Goal: Task Accomplishment & Management: Manage account settings

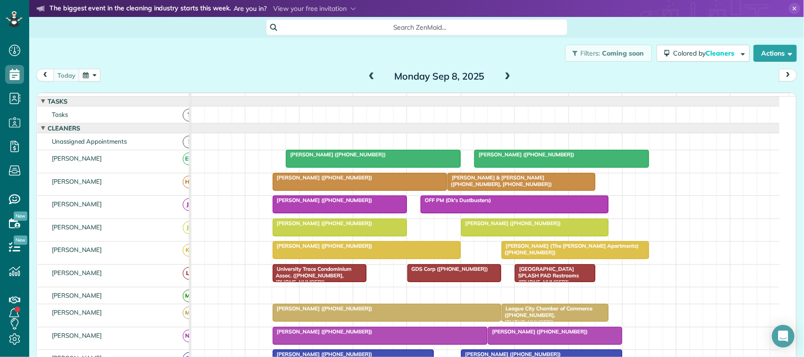
scroll to position [4, 4]
click at [192, 77] on div "[DATE] [DATE]" at bounding box center [416, 77] width 761 height 17
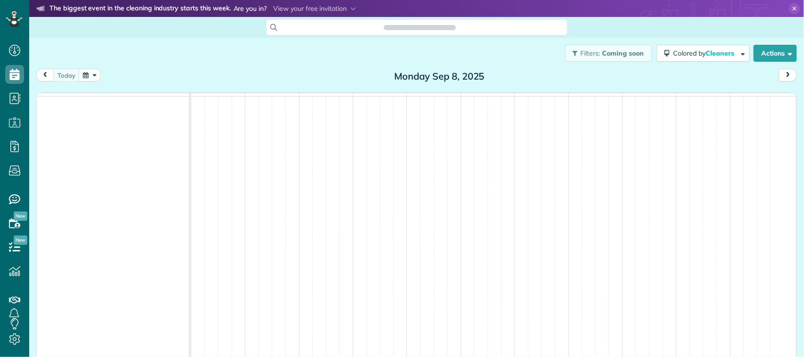
scroll to position [4, 4]
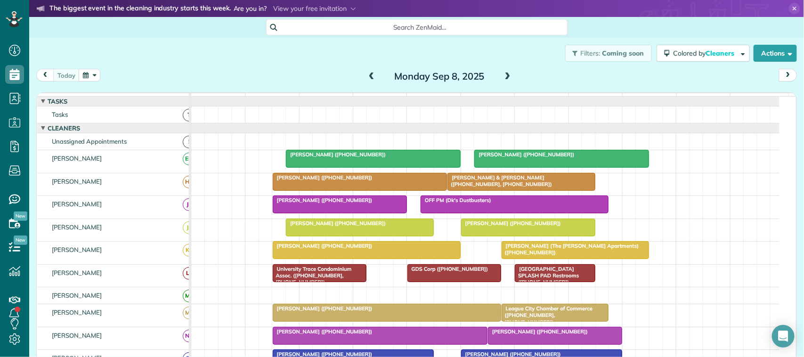
click at [338, 167] on div at bounding box center [373, 158] width 174 height 17
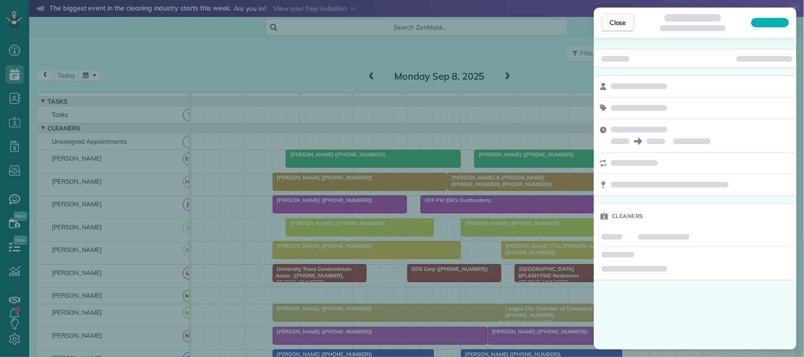
click at [618, 25] on span "Close" at bounding box center [618, 22] width 17 height 9
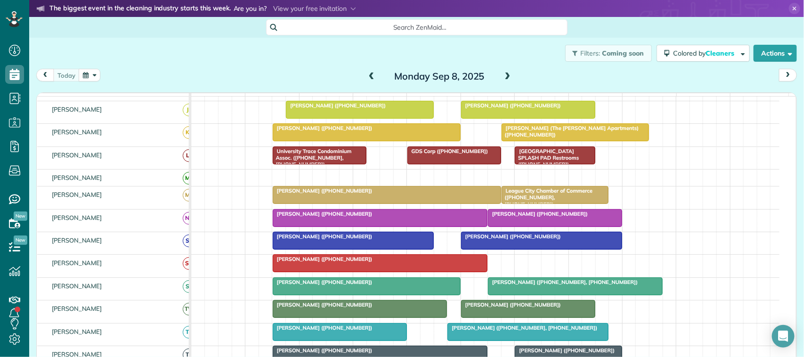
scroll to position [177, 0]
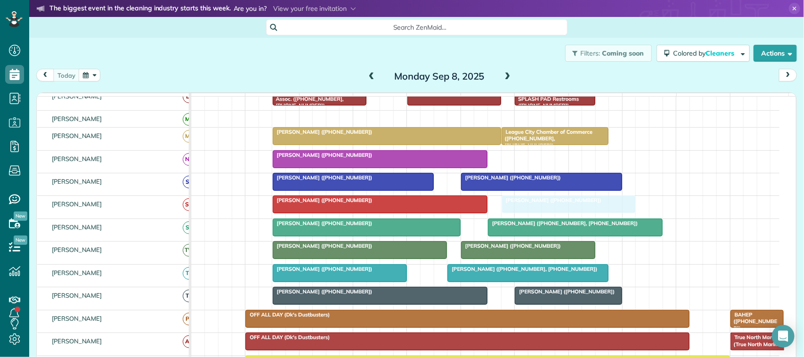
drag, startPoint x: 534, startPoint y: 168, endPoint x: 544, endPoint y: 206, distance: 39.6
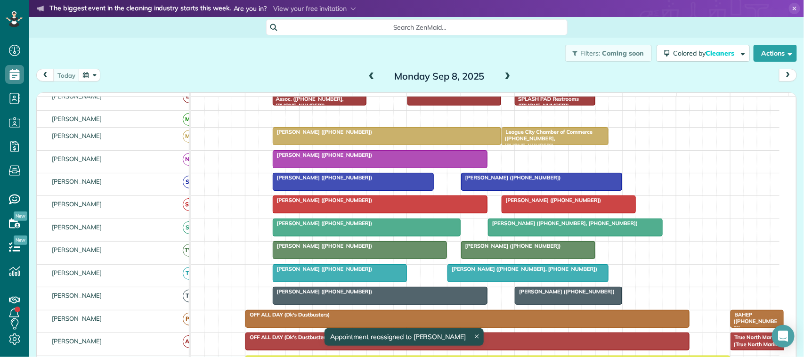
scroll to position [236, 0]
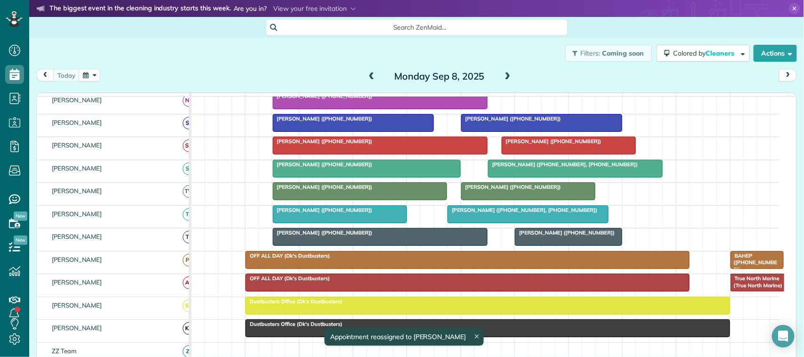
click at [352, 246] on div at bounding box center [380, 237] width 214 height 17
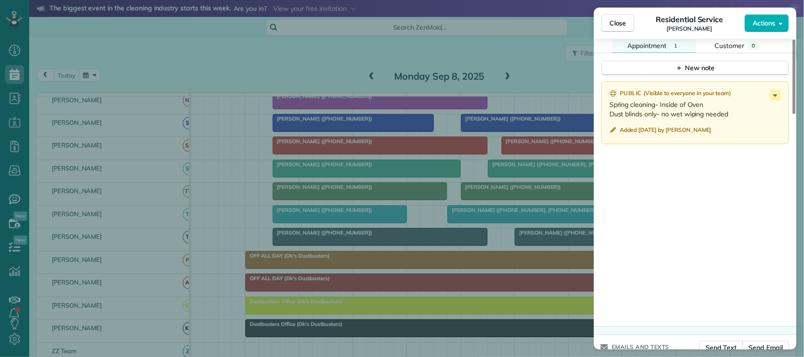
scroll to position [825, 0]
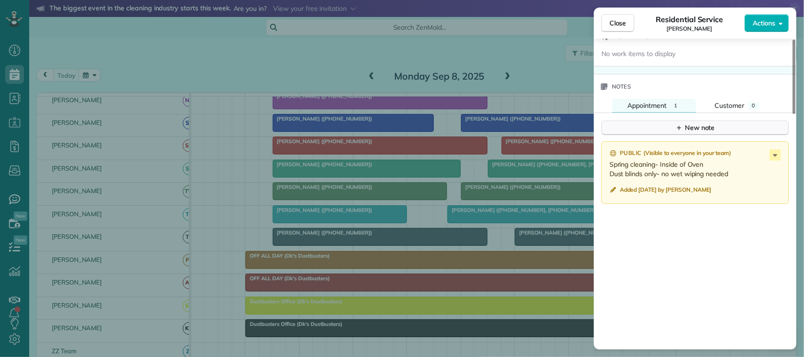
click at [698, 133] on div "New note" at bounding box center [696, 128] width 40 height 10
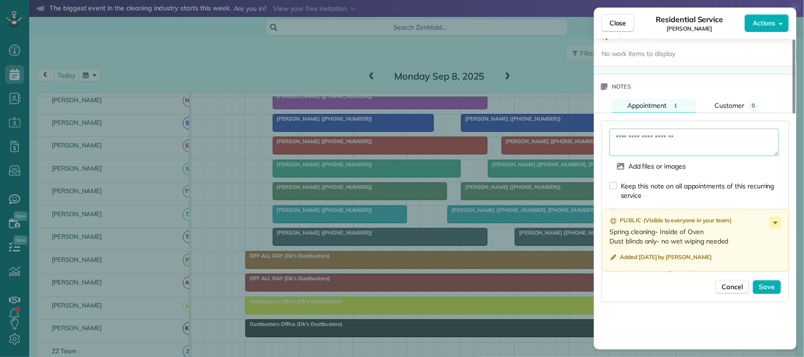
click at [694, 141] on textarea at bounding box center [695, 142] width 170 height 27
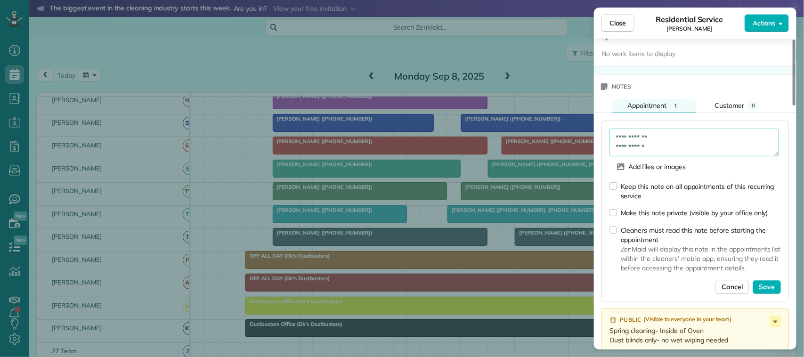
scroll to position [6, 0]
type textarea "**********"
click at [769, 289] on span "Save" at bounding box center [767, 287] width 16 height 9
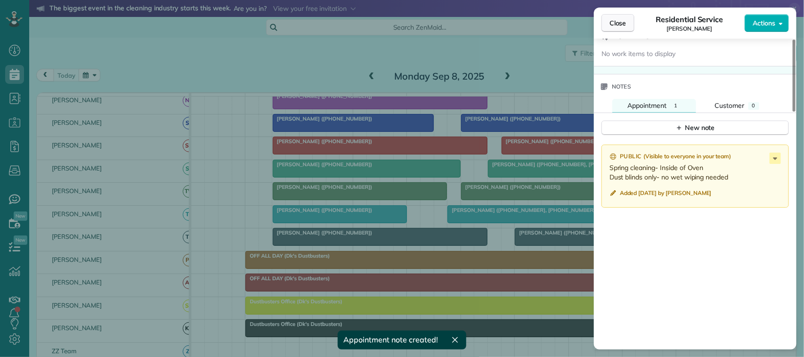
click at [630, 20] on button "Close" at bounding box center [618, 23] width 33 height 18
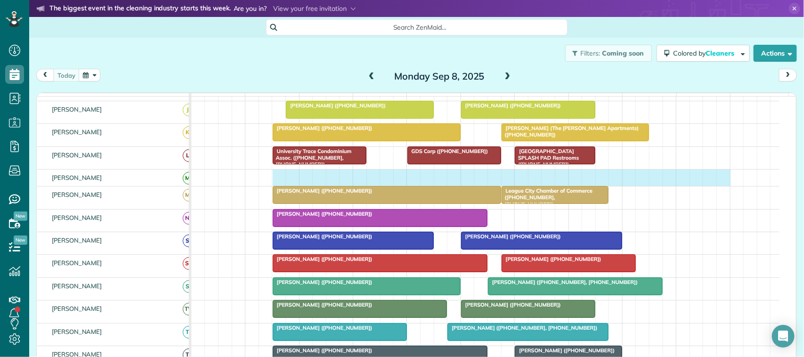
drag, startPoint x: 284, startPoint y: 187, endPoint x: 716, endPoint y: 184, distance: 432.1
click at [718, 184] on div at bounding box center [485, 178] width 589 height 16
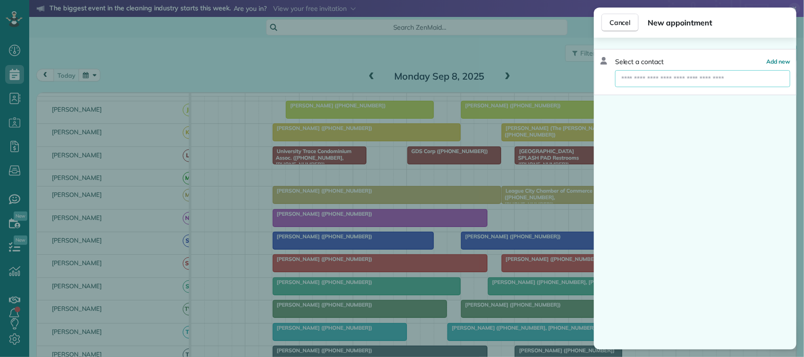
click at [687, 85] on input "text" at bounding box center [702, 78] width 175 height 17
type input "*"
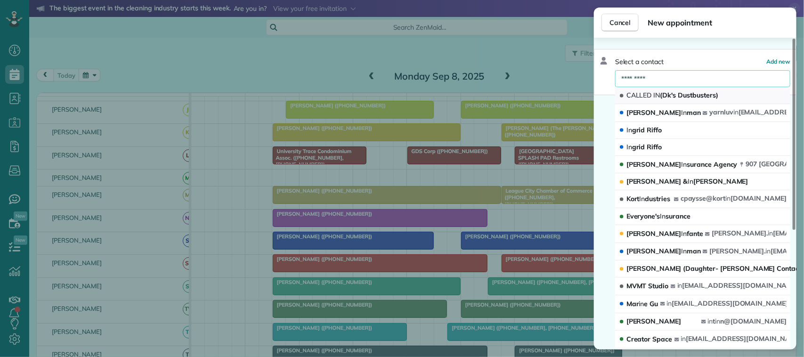
type input "*********"
click at [677, 91] on span "CALLED IN (Dk's Dustbusters)" at bounding box center [673, 95] width 92 height 9
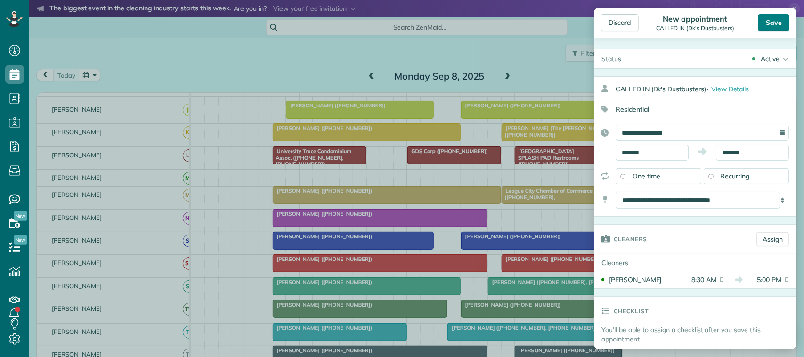
click at [773, 18] on div "Save" at bounding box center [774, 22] width 31 height 17
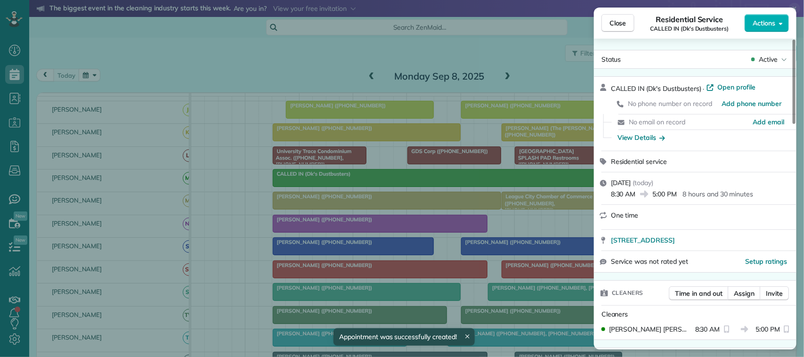
click at [628, 22] on button "Close" at bounding box center [618, 23] width 33 height 18
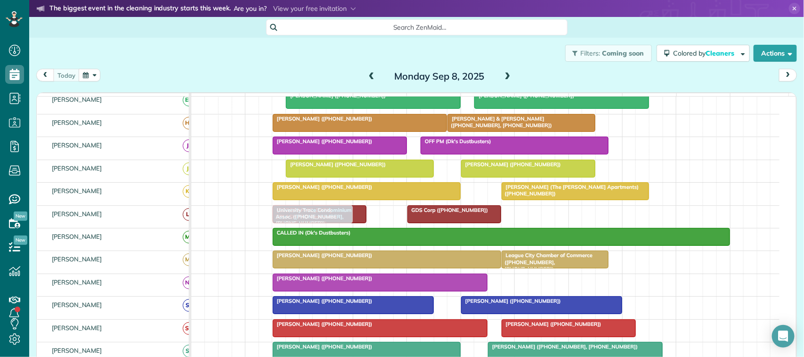
drag, startPoint x: 528, startPoint y: 222, endPoint x: 290, endPoint y: 226, distance: 237.5
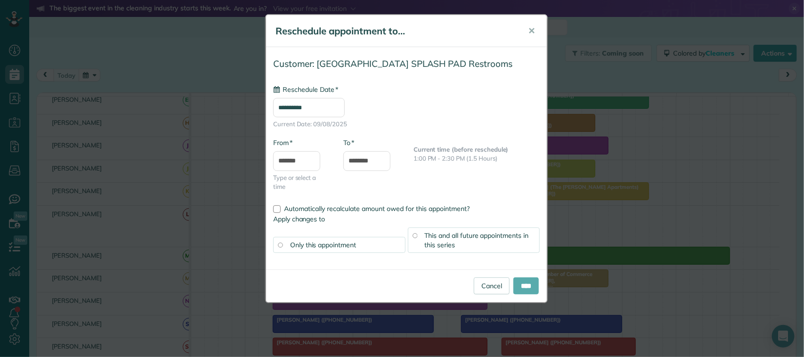
type input "**********"
click at [524, 286] on input "****" at bounding box center [526, 286] width 25 height 17
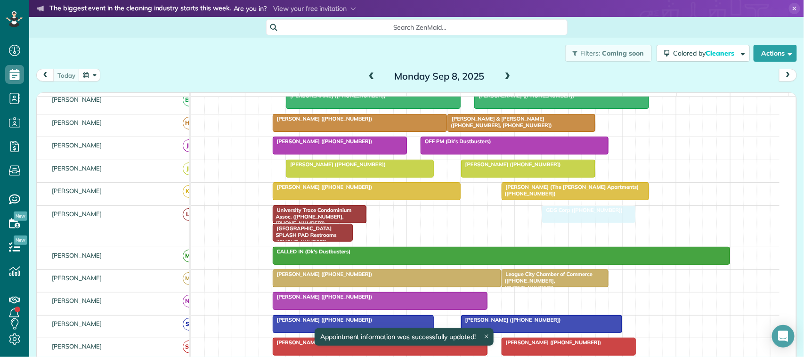
drag, startPoint x: 450, startPoint y: 231, endPoint x: 583, endPoint y: 228, distance: 132.5
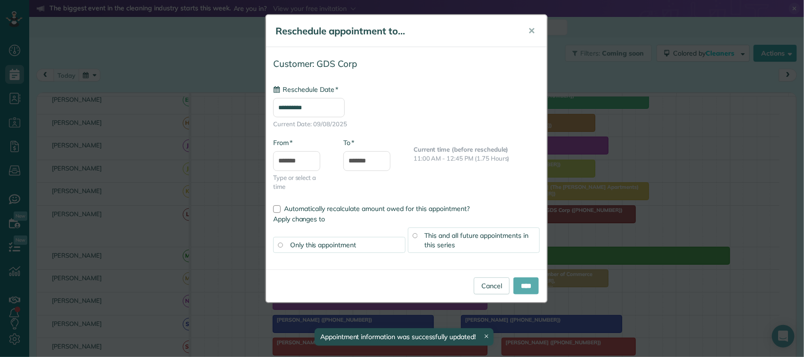
type input "**********"
click at [521, 290] on input "****" at bounding box center [526, 286] width 25 height 17
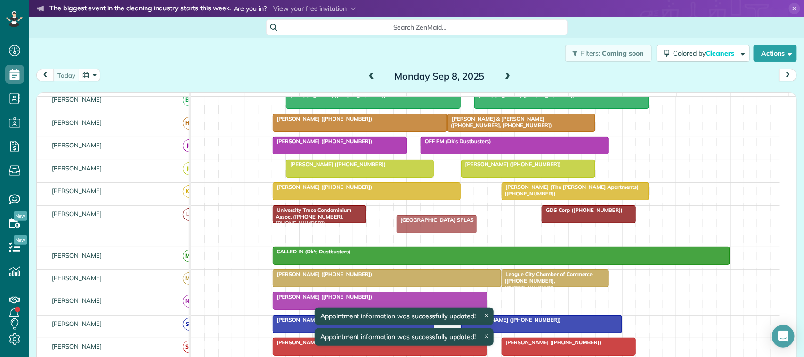
drag, startPoint x: 316, startPoint y: 244, endPoint x: 442, endPoint y: 225, distance: 126.8
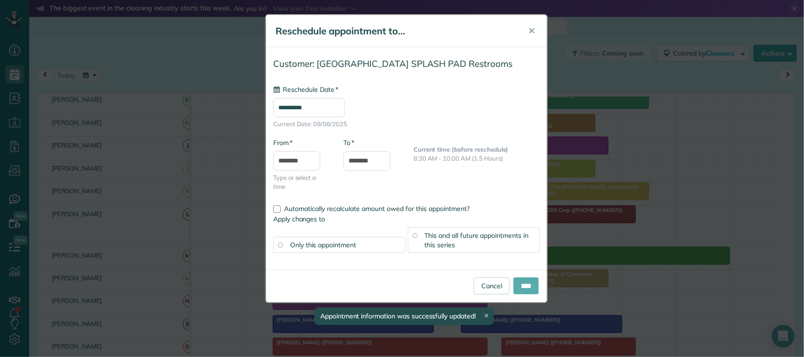
type input "**********"
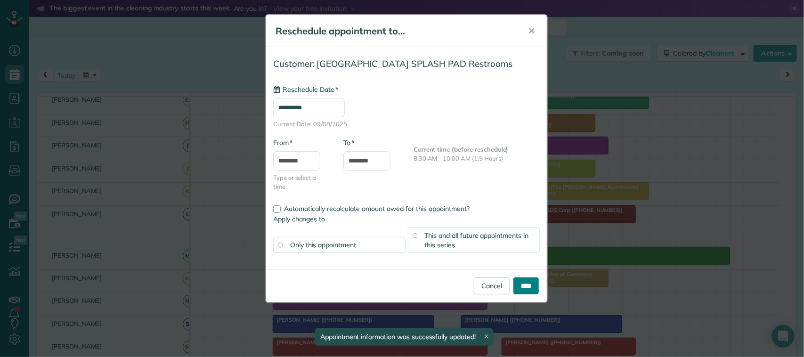
click at [532, 283] on input "****" at bounding box center [526, 286] width 25 height 17
click at [529, 284] on div "**********" at bounding box center [402, 178] width 804 height 357
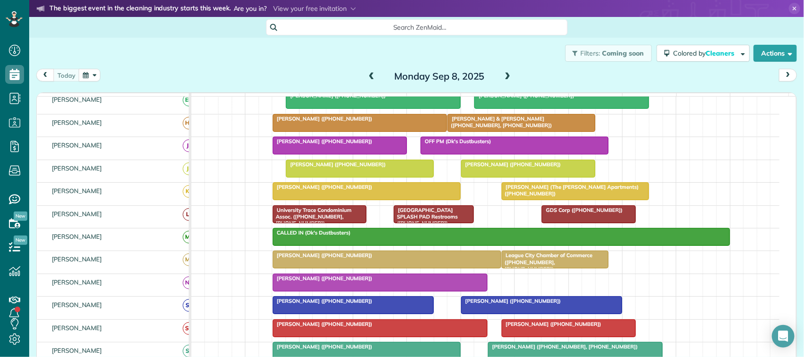
click at [96, 74] on button "button" at bounding box center [90, 75] width 22 height 13
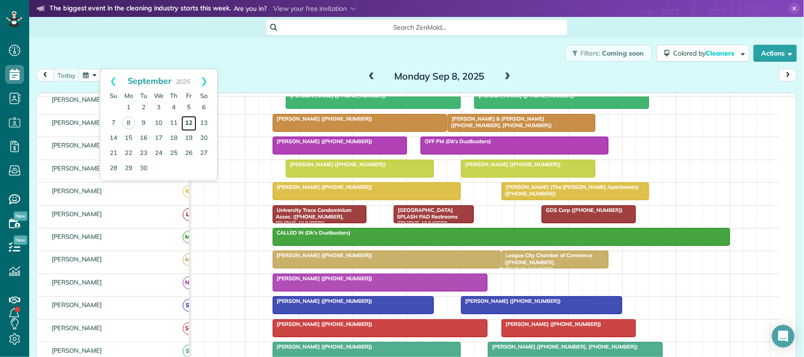
click at [190, 123] on link "12" at bounding box center [188, 123] width 15 height 15
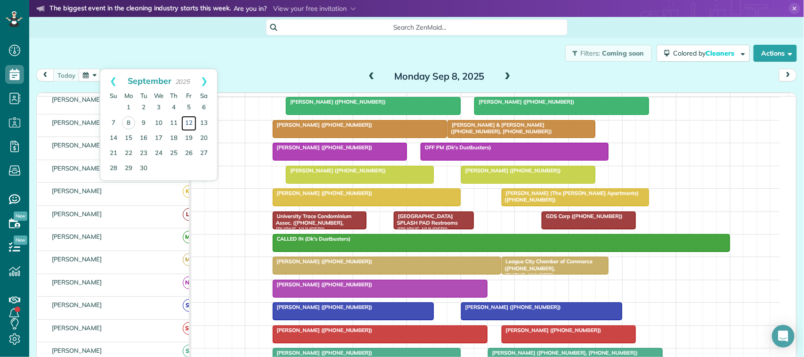
scroll to position [53, 0]
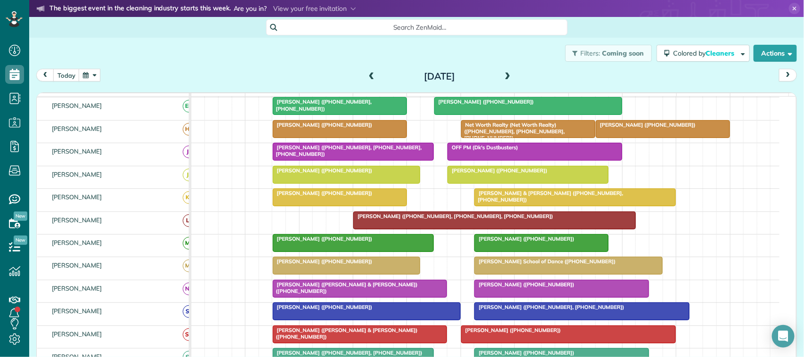
click at [319, 274] on div at bounding box center [346, 265] width 147 height 17
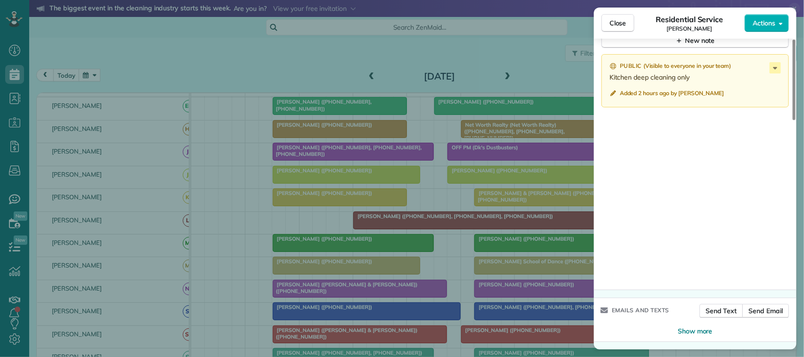
scroll to position [821, 0]
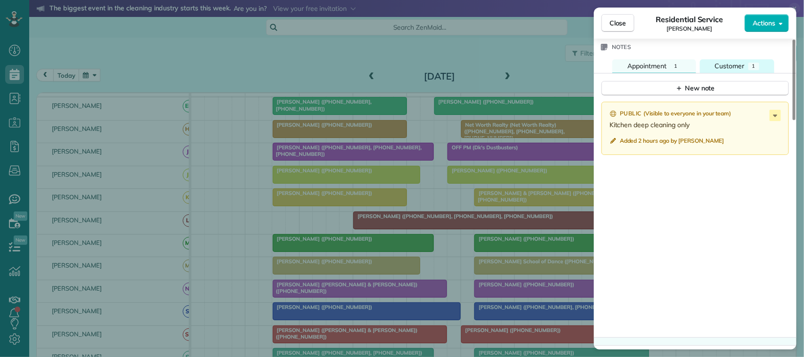
click at [737, 70] on span "Customer" at bounding box center [730, 66] width 30 height 8
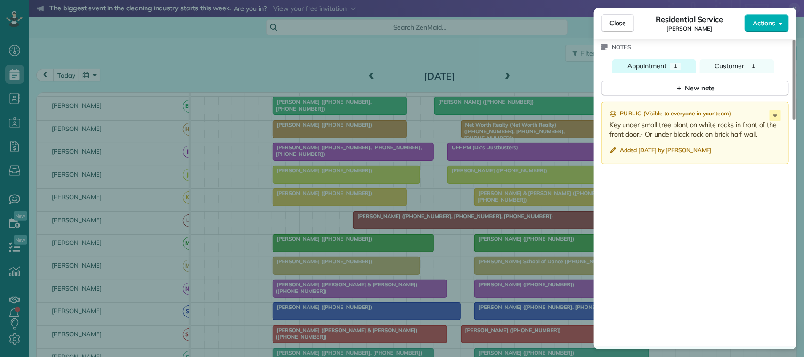
click at [664, 70] on span "Appointment" at bounding box center [647, 66] width 39 height 8
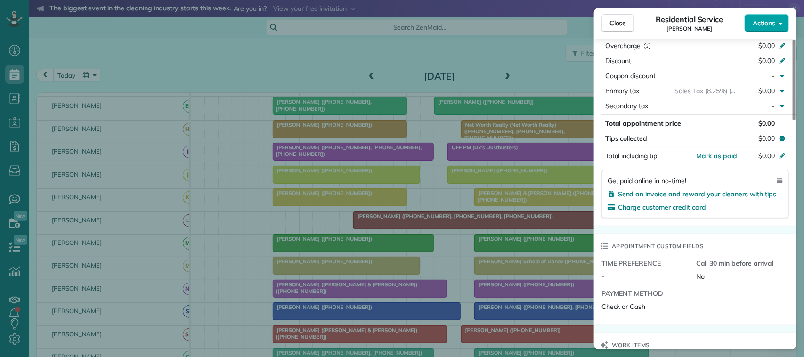
scroll to position [467, 0]
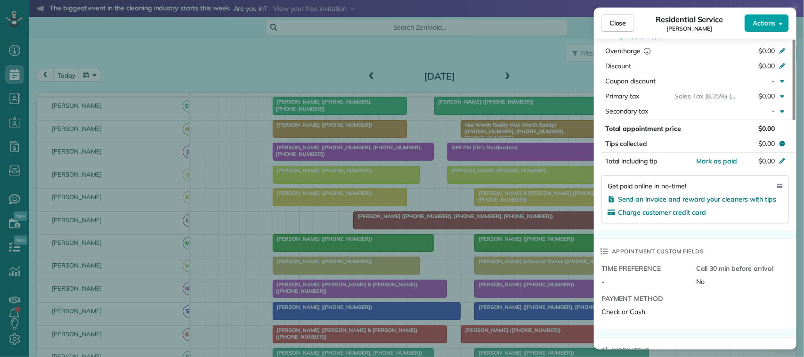
click at [754, 20] on span "Actions" at bounding box center [764, 22] width 23 height 9
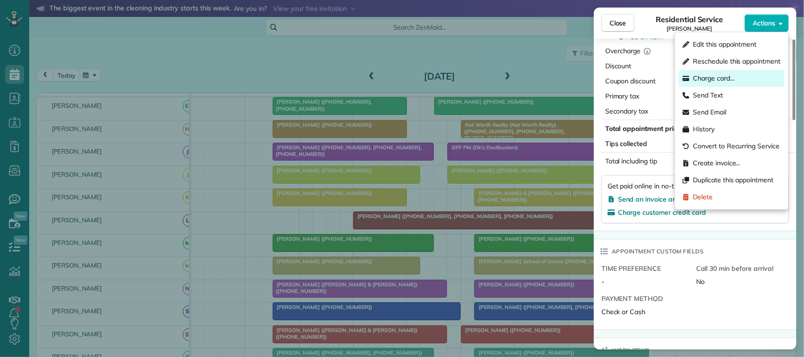
click at [742, 76] on div "Charge card…" at bounding box center [732, 78] width 106 height 17
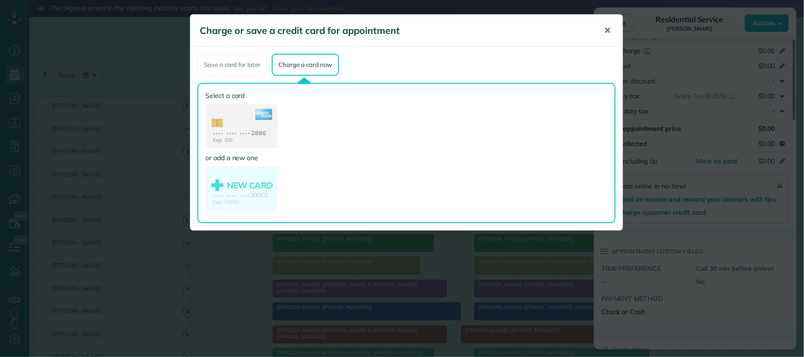
click at [613, 26] on button "✕" at bounding box center [607, 30] width 21 height 23
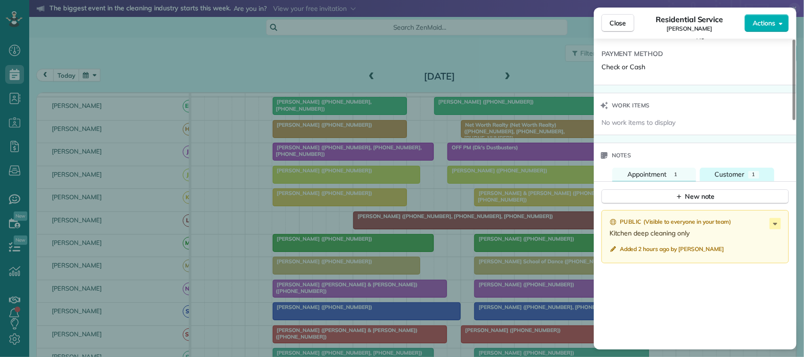
scroll to position [702, 0]
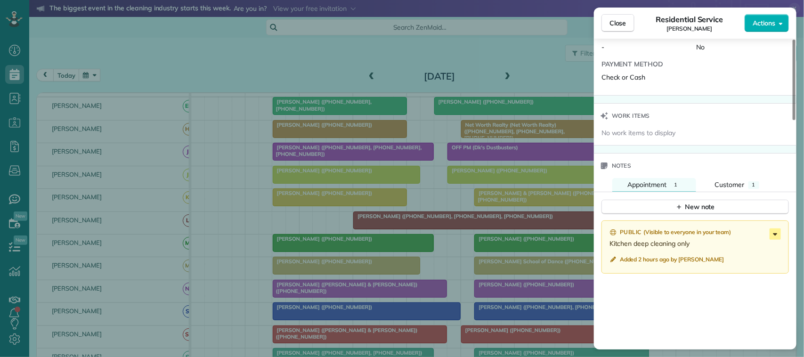
click at [775, 240] on icon at bounding box center [775, 234] width 11 height 11
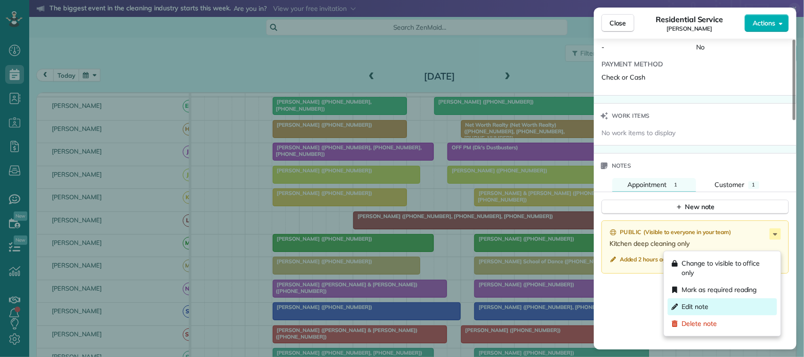
click at [735, 303] on div "Edit note" at bounding box center [722, 307] width 109 height 17
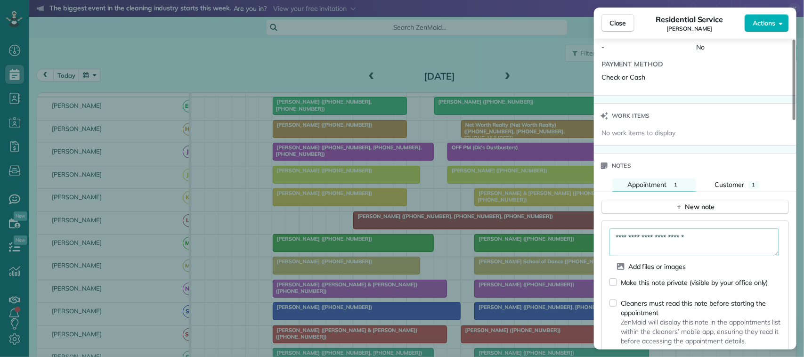
click at [718, 251] on textarea "**********" at bounding box center [695, 242] width 170 height 27
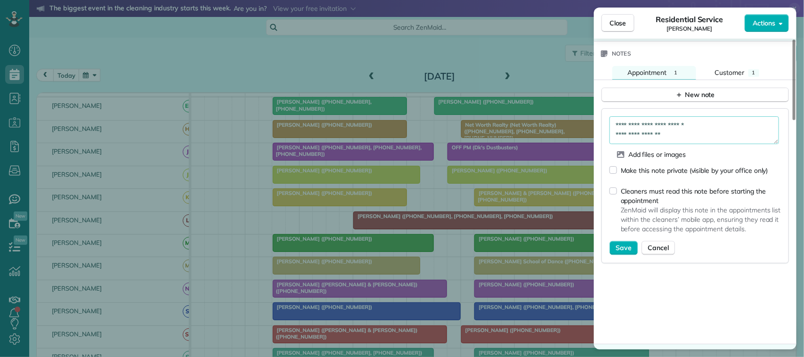
scroll to position [820, 0]
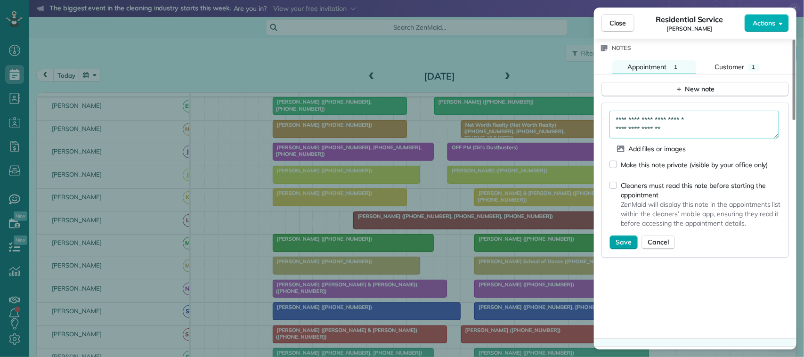
type textarea "**********"
click at [622, 250] on button "Save" at bounding box center [624, 243] width 28 height 14
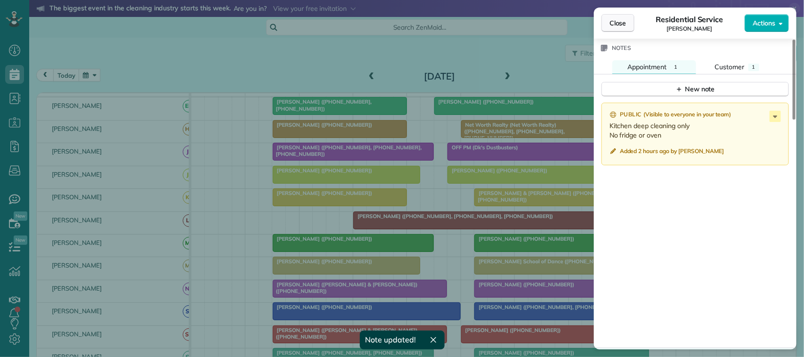
click at [615, 26] on span "Close" at bounding box center [618, 22] width 17 height 9
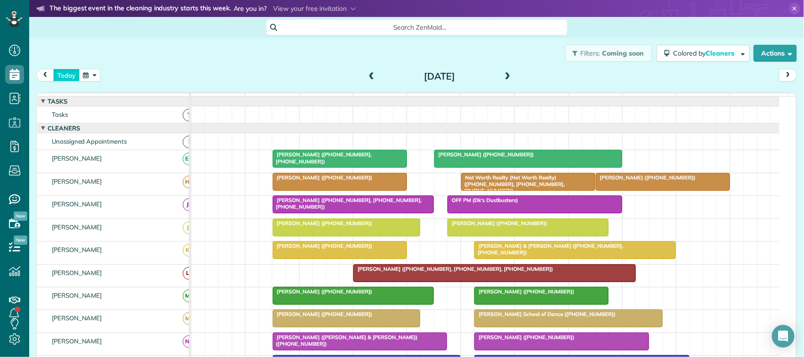
click at [72, 78] on button "today" at bounding box center [66, 75] width 26 height 13
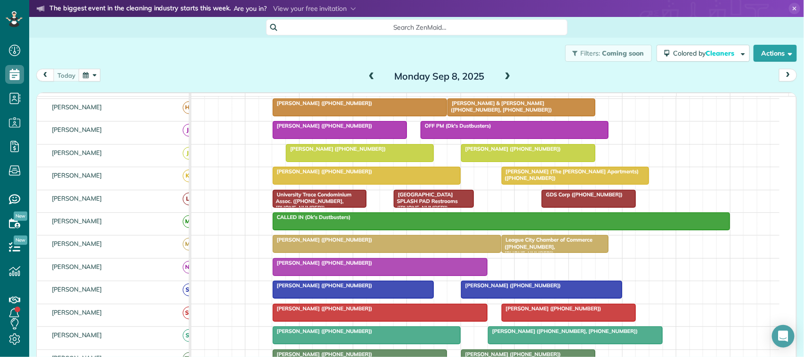
scroll to position [59, 0]
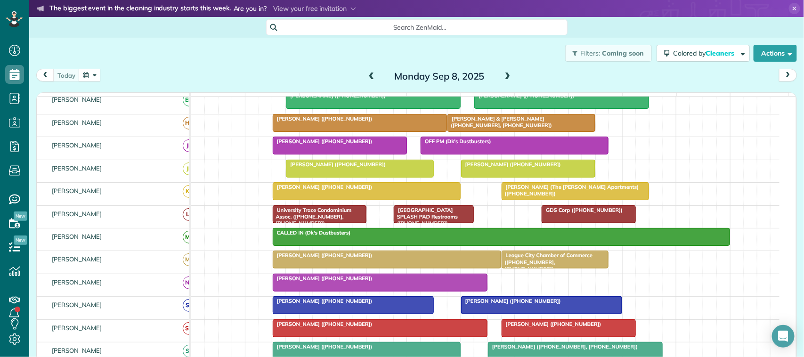
click at [568, 197] on div "[PERSON_NAME] (The [PERSON_NAME] Apartments) ([PHONE_NUMBER])" at bounding box center [576, 191] width 142 height 14
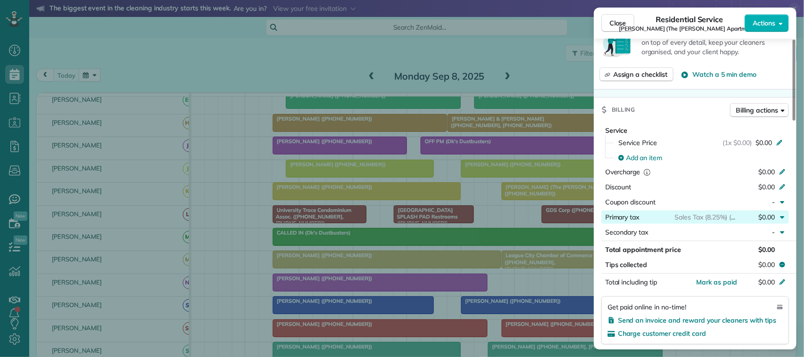
scroll to position [356, 0]
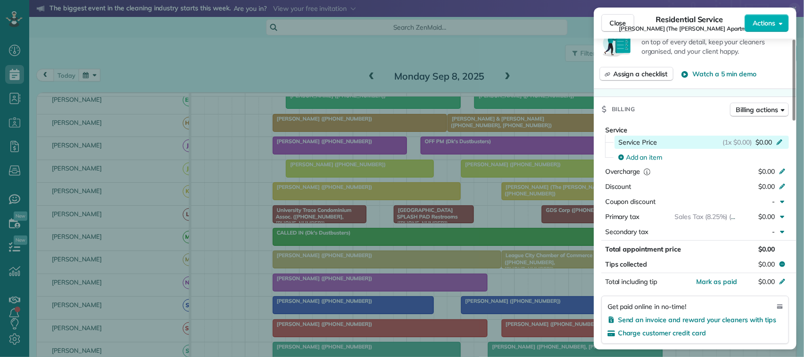
click at [773, 138] on div "(1x $0.00) $0.00" at bounding box center [754, 142] width 63 height 9
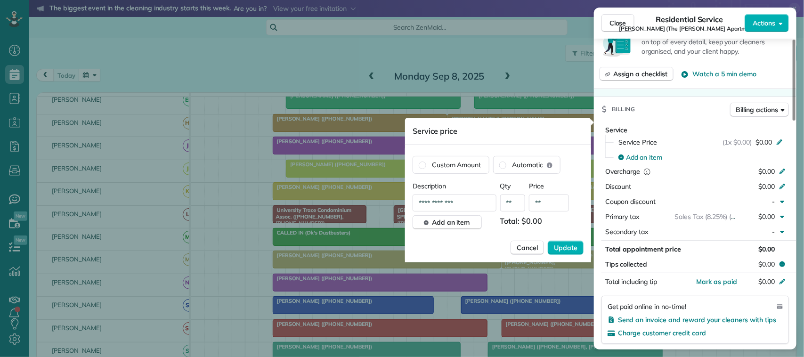
click at [552, 204] on input "**" at bounding box center [549, 203] width 40 height 17
type input "****"
click at [548, 241] on button "Update" at bounding box center [566, 248] width 36 height 14
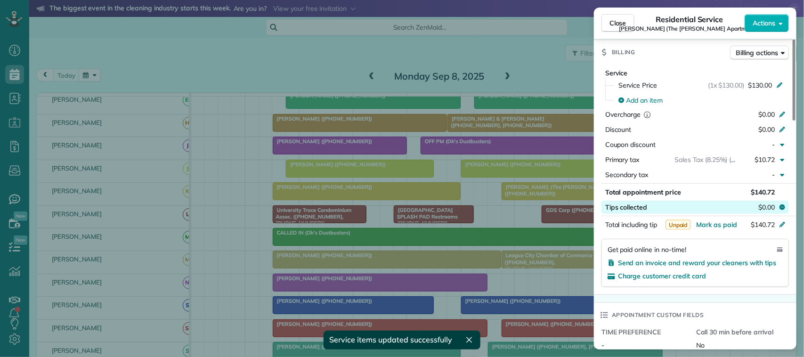
scroll to position [415, 0]
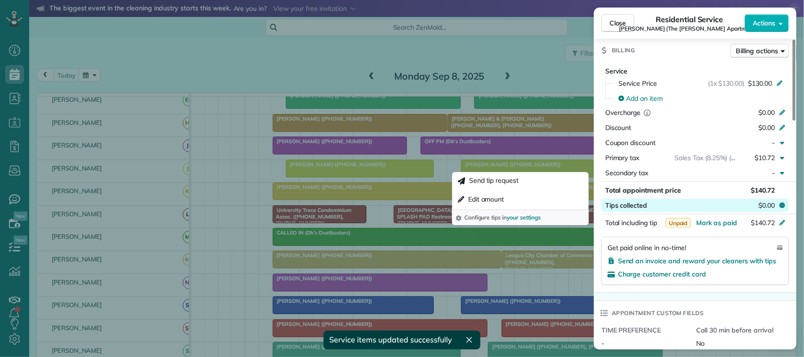
click at [765, 201] on span "$0.00" at bounding box center [767, 205] width 16 height 9
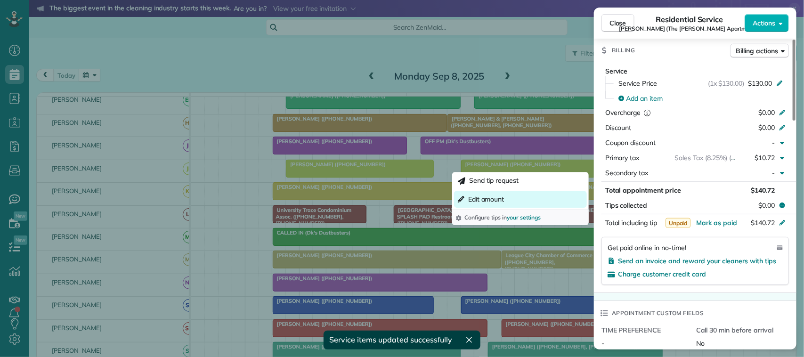
click at [513, 201] on button "Edit amount" at bounding box center [520, 199] width 133 height 17
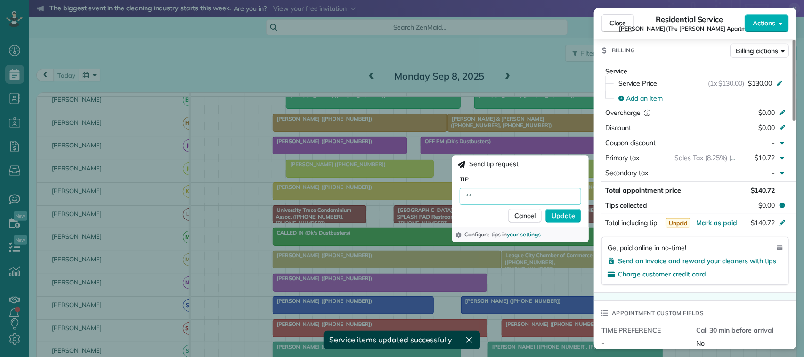
click at [491, 195] on input "**" at bounding box center [521, 196] width 122 height 17
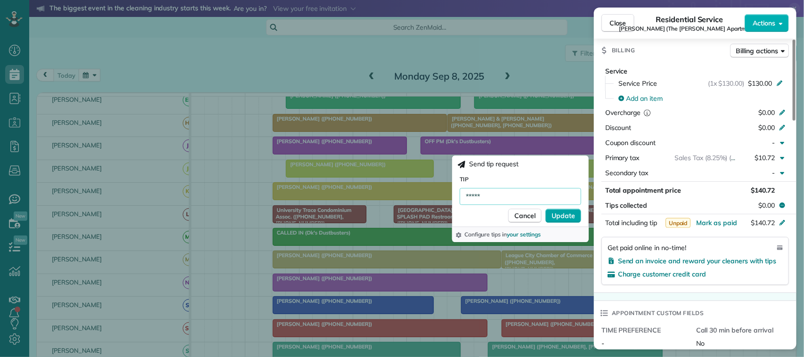
type input "*****"
click at [555, 211] on span "Update" at bounding box center [564, 215] width 24 height 9
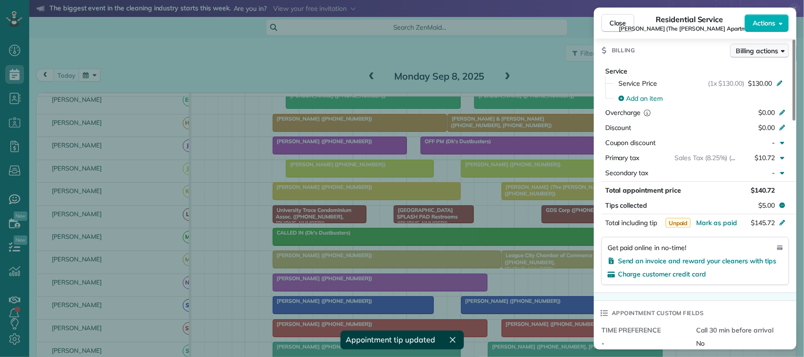
click at [760, 46] on span "Billing actions" at bounding box center [758, 50] width 42 height 9
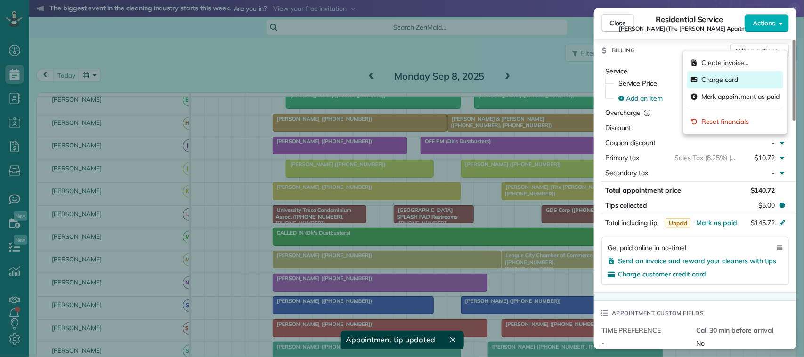
click at [743, 80] on div "Charge card" at bounding box center [736, 79] width 96 height 17
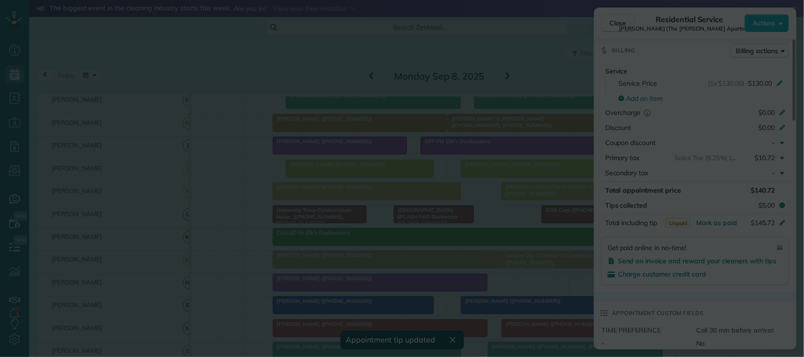
scroll to position [413, 0]
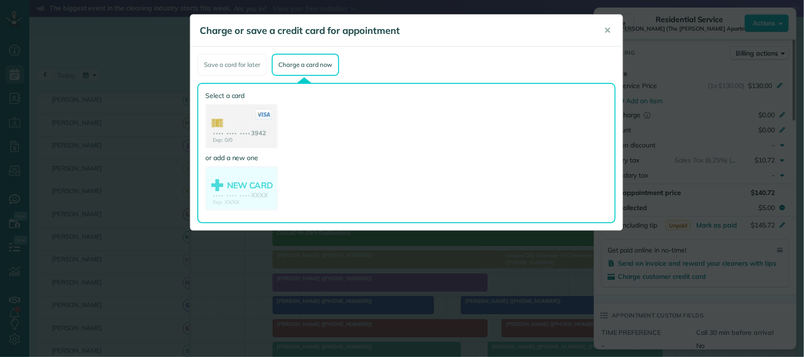
click at [246, 128] on use at bounding box center [241, 127] width 71 height 44
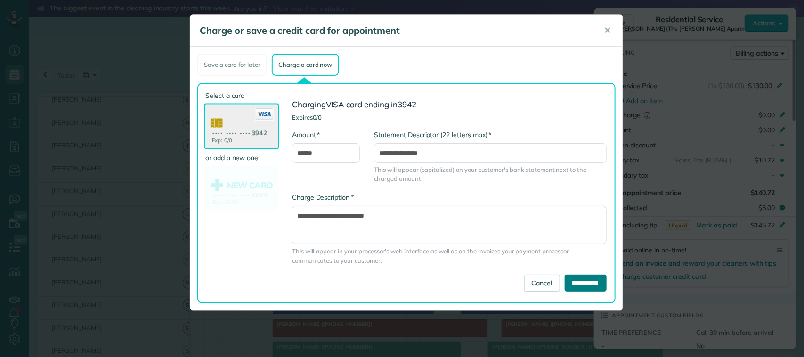
click at [568, 279] on input "**********" at bounding box center [586, 283] width 42 height 17
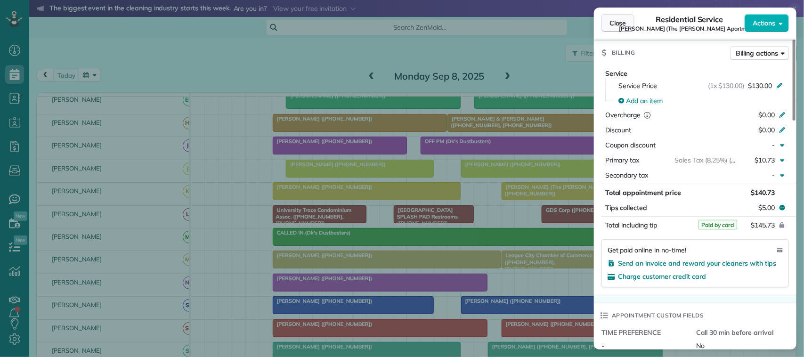
click at [613, 28] on button "Close" at bounding box center [618, 23] width 33 height 18
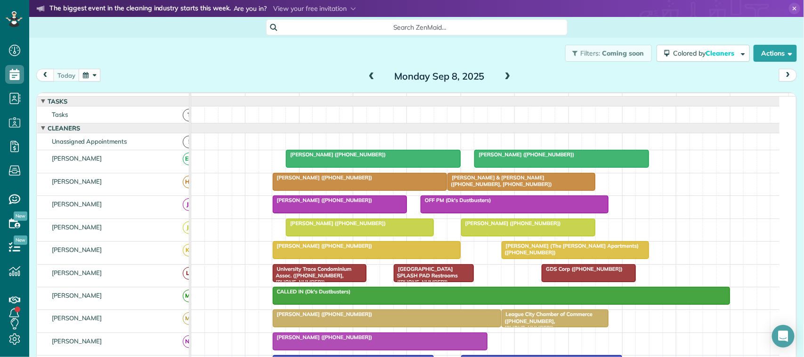
click at [104, 74] on div "[DATE] [DATE]" at bounding box center [416, 77] width 761 height 17
click at [102, 75] on div "[DATE] [DATE]" at bounding box center [416, 77] width 761 height 17
click at [98, 75] on button "button" at bounding box center [90, 75] width 22 height 13
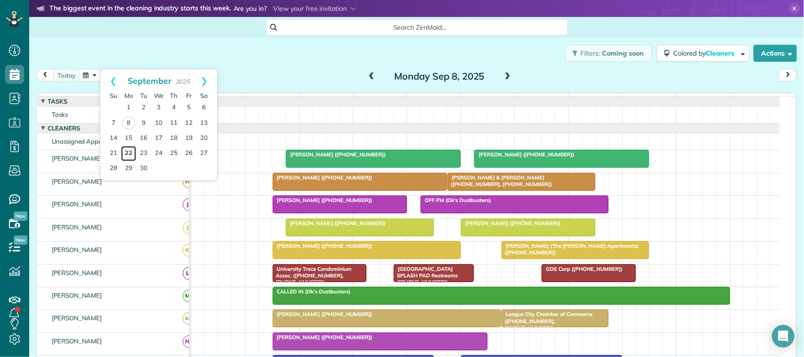
click at [132, 153] on link "22" at bounding box center [128, 153] width 15 height 15
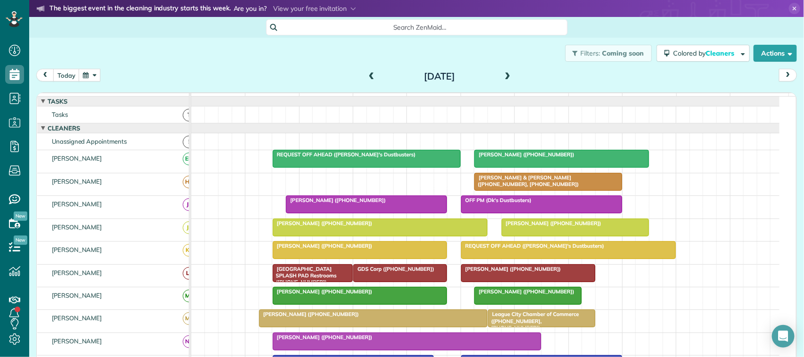
click at [312, 213] on div at bounding box center [366, 204] width 160 height 17
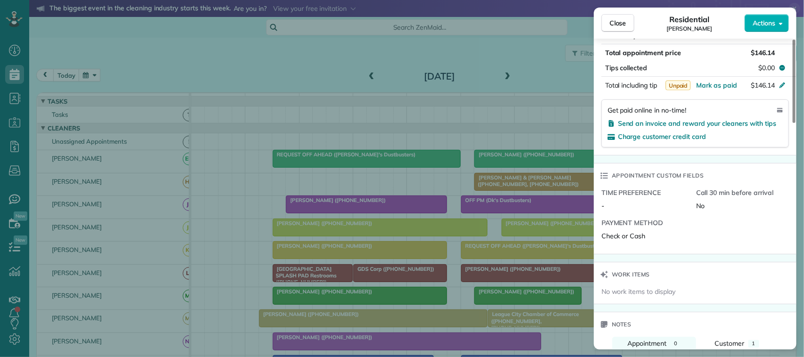
scroll to position [707, 0]
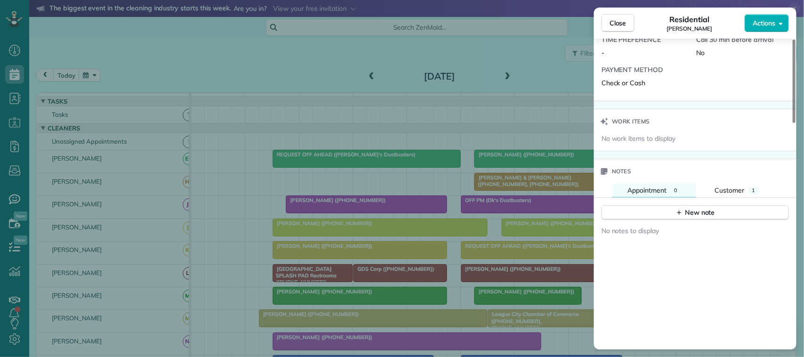
click at [737, 184] on div "Notes" at bounding box center [695, 171] width 203 height 25
click at [733, 193] on span "Customer" at bounding box center [730, 190] width 30 height 8
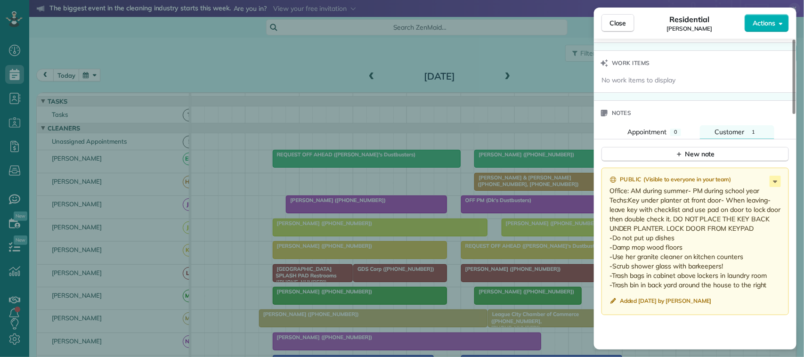
scroll to position [766, 0]
click at [610, 25] on span "Close" at bounding box center [618, 22] width 17 height 9
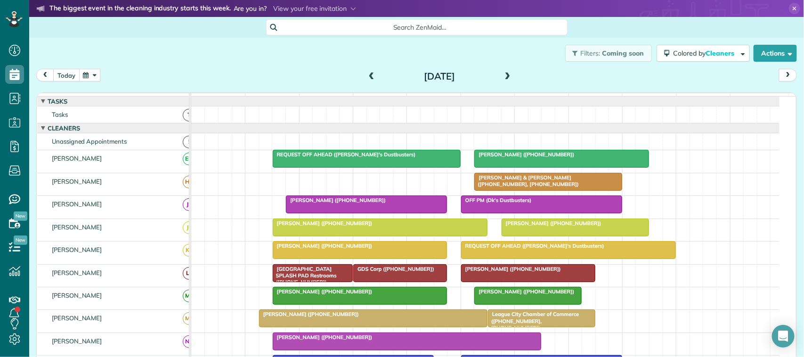
drag, startPoint x: 58, startPoint y: 75, endPoint x: 99, endPoint y: 92, distance: 44.8
click at [58, 76] on button "today" at bounding box center [66, 75] width 26 height 13
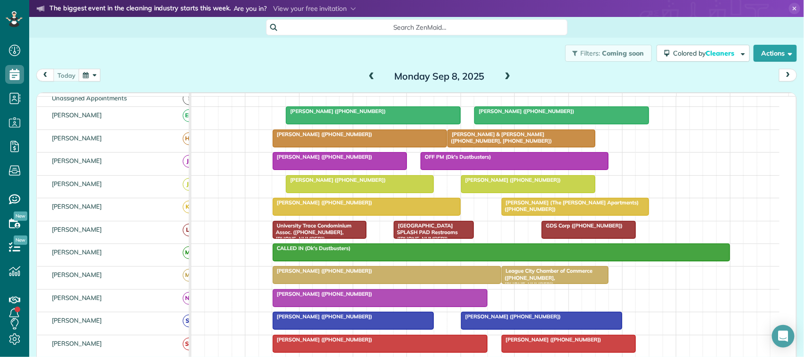
scroll to position [59, 0]
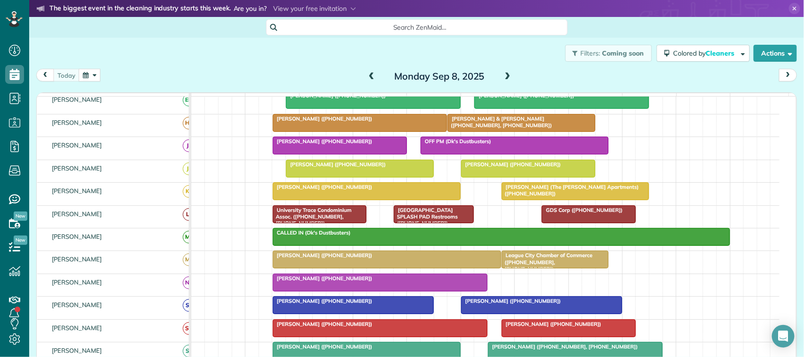
click at [88, 72] on button "button" at bounding box center [90, 75] width 22 height 13
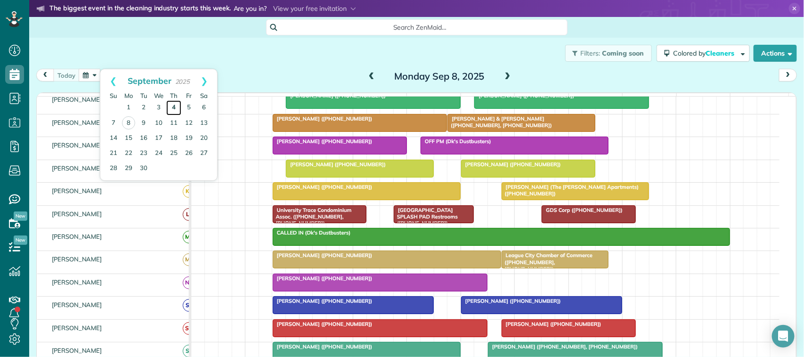
click at [177, 107] on link "4" at bounding box center [173, 107] width 15 height 15
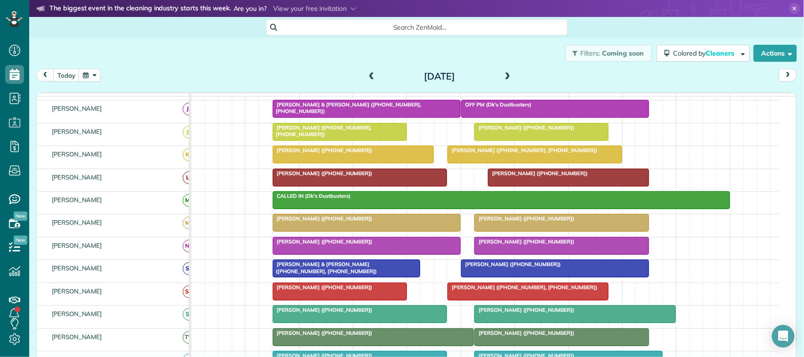
scroll to position [112, 0]
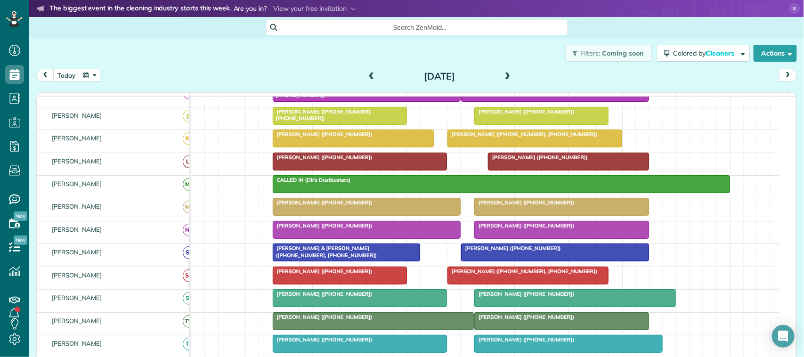
click at [309, 275] on span "[PERSON_NAME] ([PHONE_NUMBER])" at bounding box center [322, 271] width 101 height 7
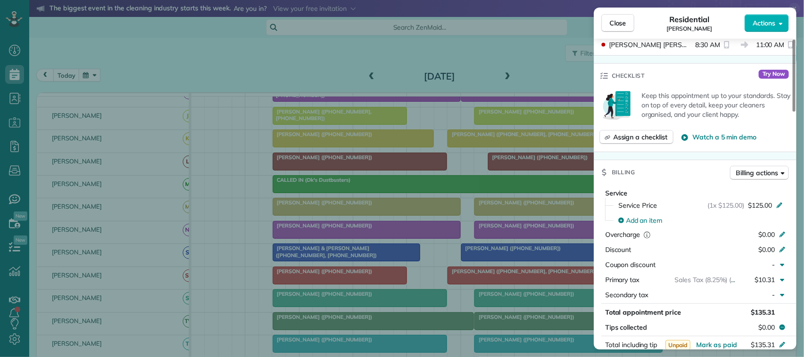
scroll to position [412, 0]
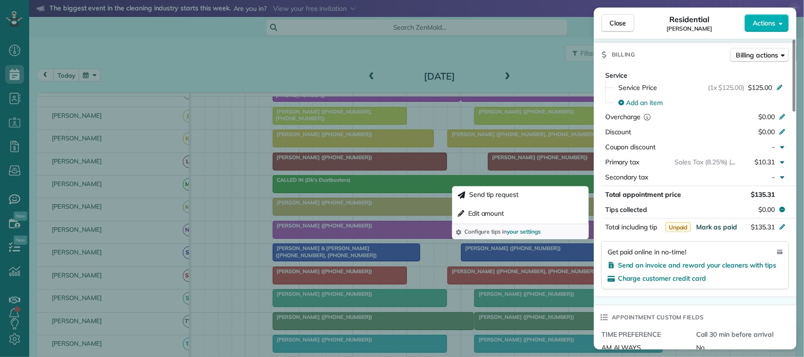
click at [717, 231] on span "Mark as paid" at bounding box center [716, 227] width 41 height 8
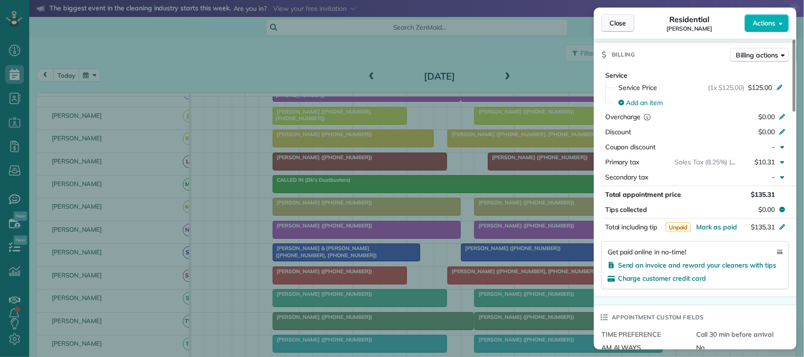
click at [623, 25] on span "Close" at bounding box center [618, 22] width 17 height 9
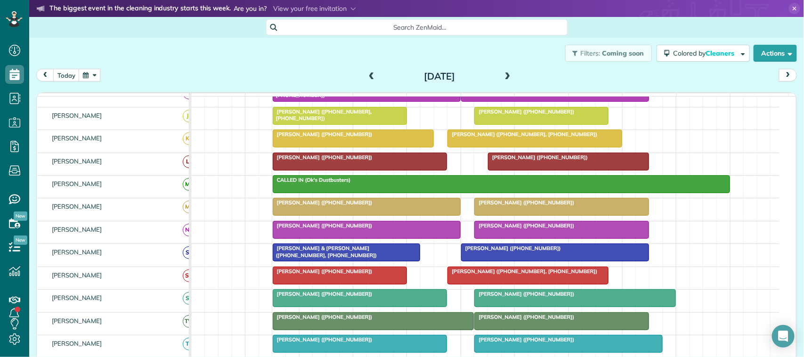
click at [521, 275] on span "[PERSON_NAME] ([PHONE_NUMBER], [PHONE_NUMBER])" at bounding box center [522, 271] width 151 height 7
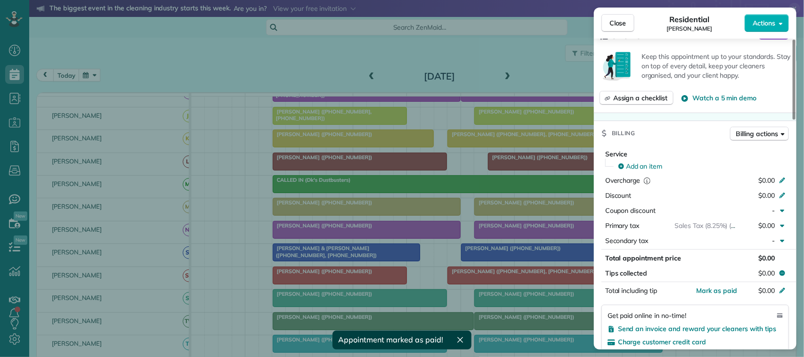
scroll to position [353, 0]
click at [719, 290] on span "Mark as paid" at bounding box center [716, 289] width 41 height 8
click at [629, 27] on button "Close" at bounding box center [618, 23] width 33 height 18
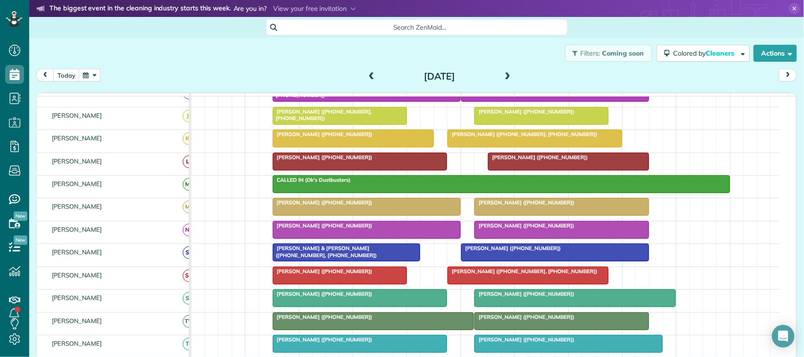
click at [503, 74] on span at bounding box center [508, 77] width 10 height 8
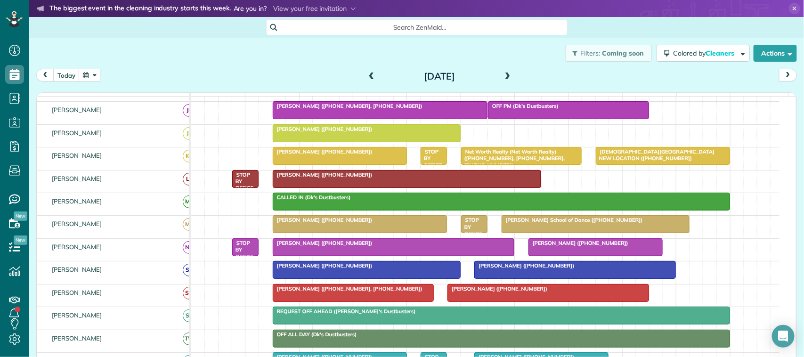
scroll to position [112, 0]
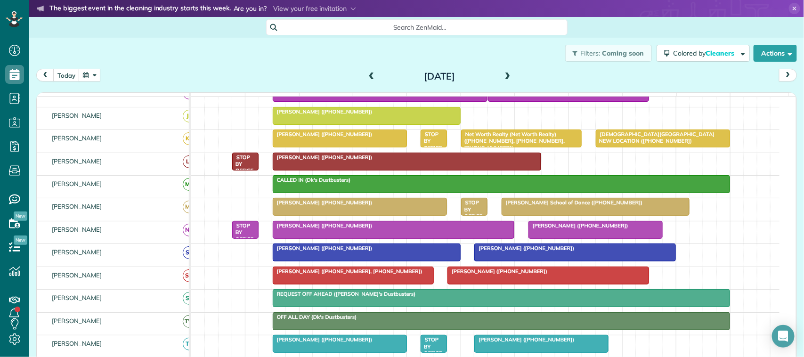
click at [336, 284] on div at bounding box center [353, 275] width 160 height 17
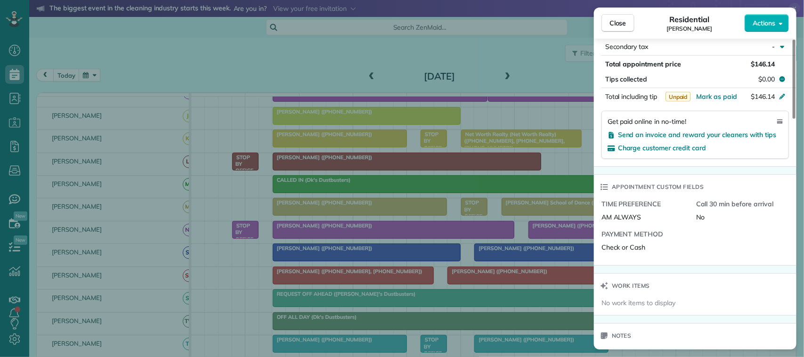
scroll to position [530, 0]
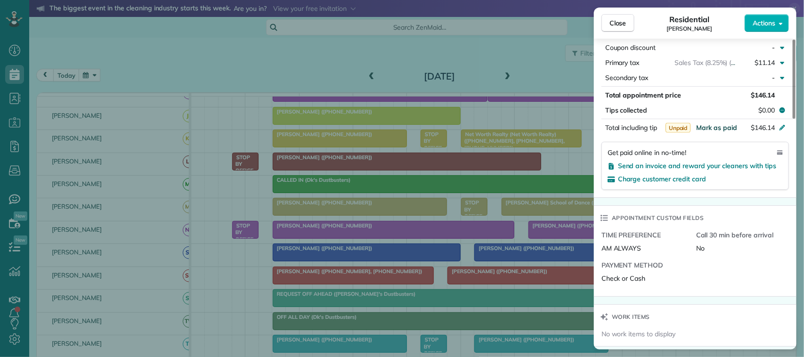
click at [728, 127] on span "Mark as paid" at bounding box center [716, 127] width 41 height 8
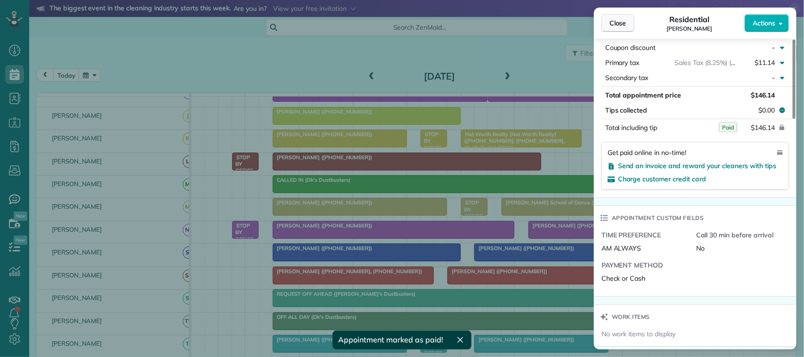
click at [616, 20] on span "Close" at bounding box center [618, 22] width 17 height 9
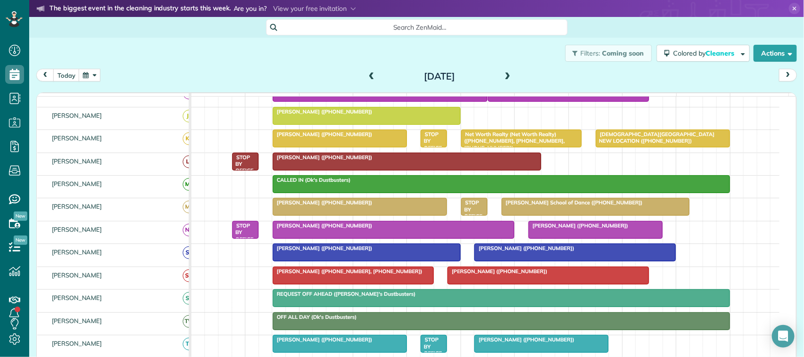
click at [505, 275] on span "[PERSON_NAME] ([PHONE_NUMBER])" at bounding box center [497, 271] width 101 height 7
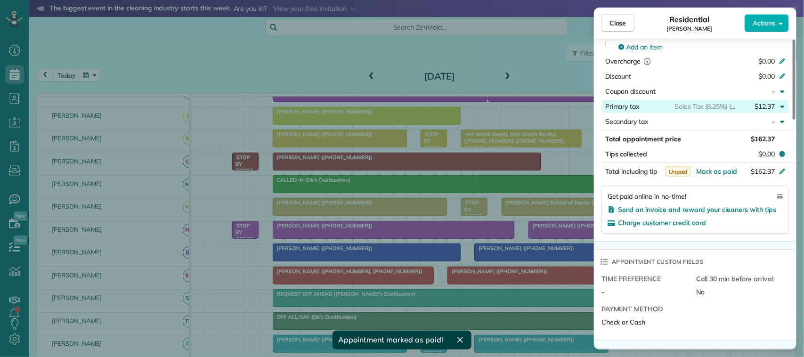
scroll to position [471, 0]
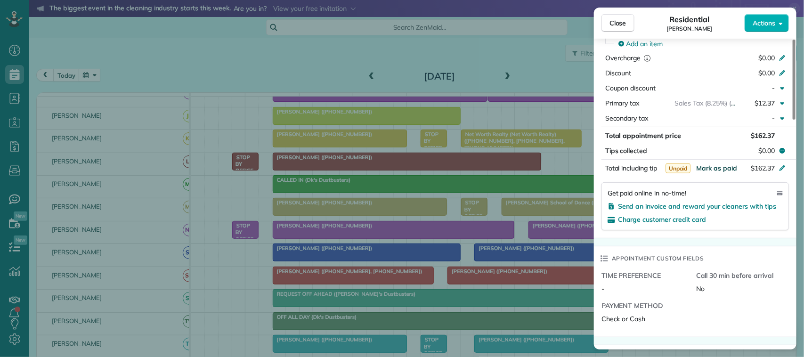
click at [715, 172] on span "Mark as paid" at bounding box center [716, 168] width 41 height 8
click at [617, 19] on span "Close" at bounding box center [618, 22] width 17 height 9
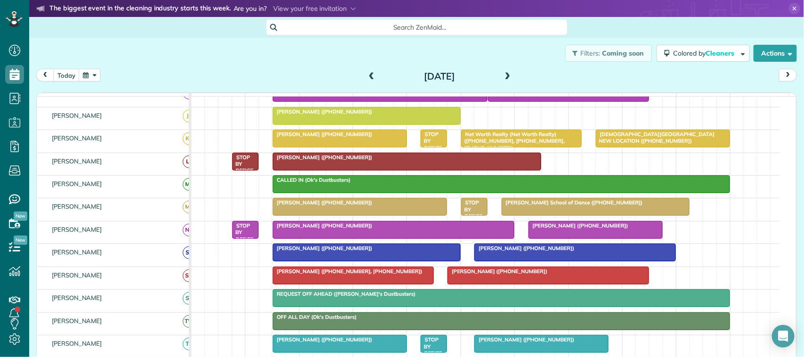
click at [509, 284] on div at bounding box center [548, 275] width 201 height 17
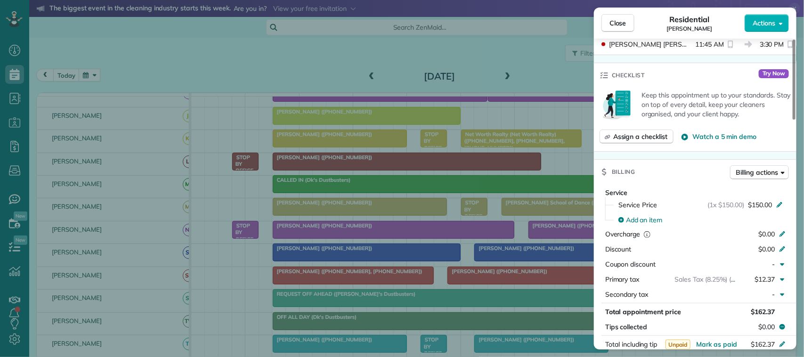
scroll to position [354, 0]
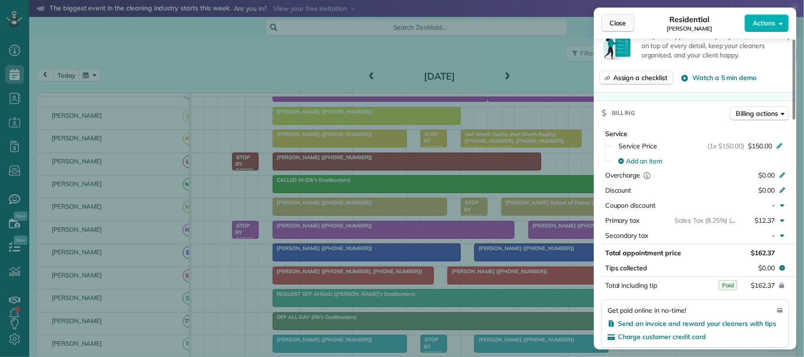
click at [624, 29] on button "Close" at bounding box center [618, 23] width 33 height 18
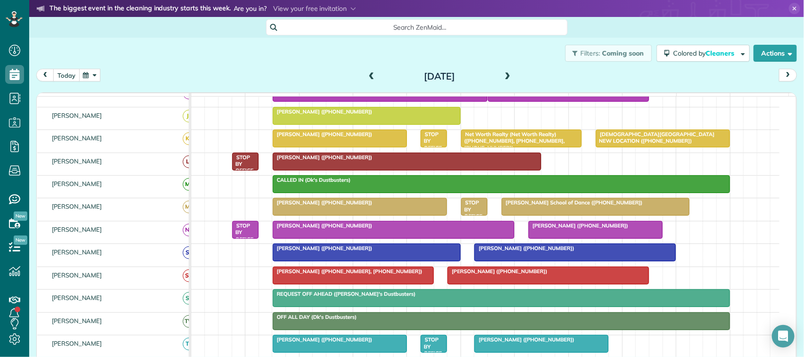
click at [65, 71] on button "today" at bounding box center [66, 75] width 26 height 13
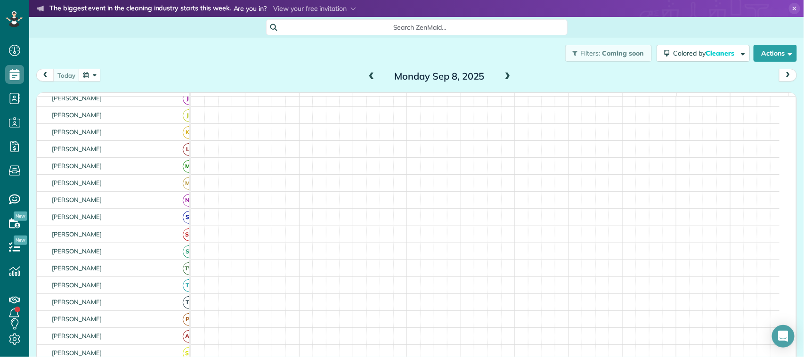
scroll to position [112, 0]
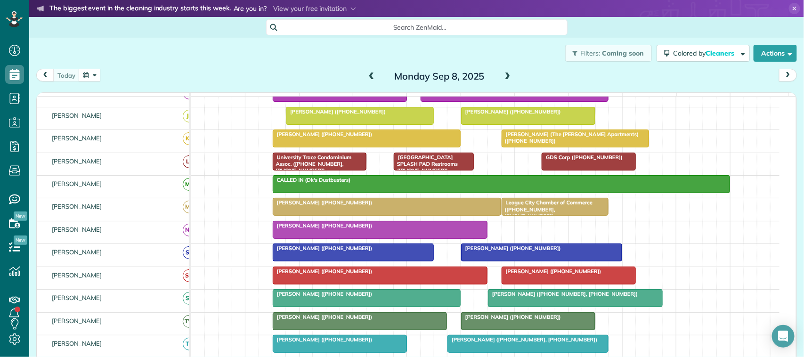
click at [503, 74] on span at bounding box center [508, 77] width 10 height 8
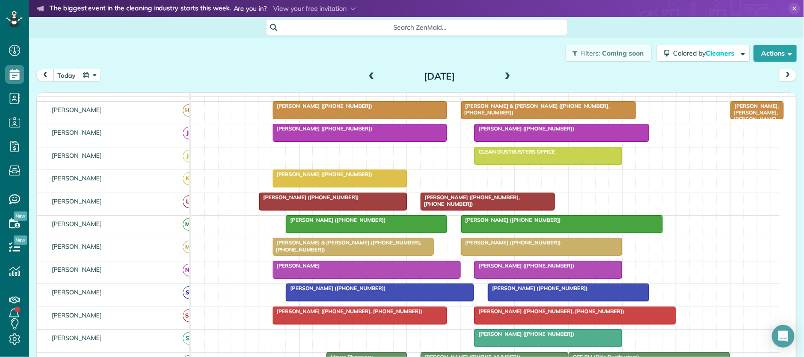
scroll to position [53, 0]
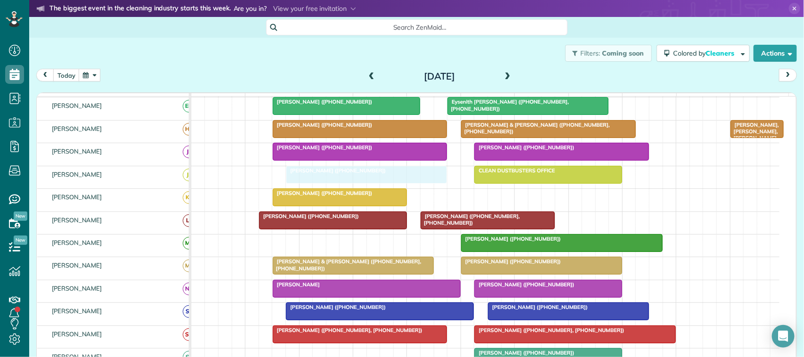
drag, startPoint x: 350, startPoint y: 253, endPoint x: 344, endPoint y: 189, distance: 63.9
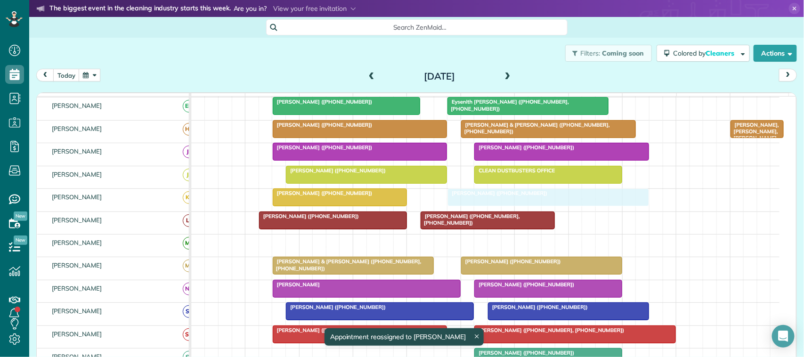
drag, startPoint x: 499, startPoint y: 251, endPoint x: 490, endPoint y: 216, distance: 35.9
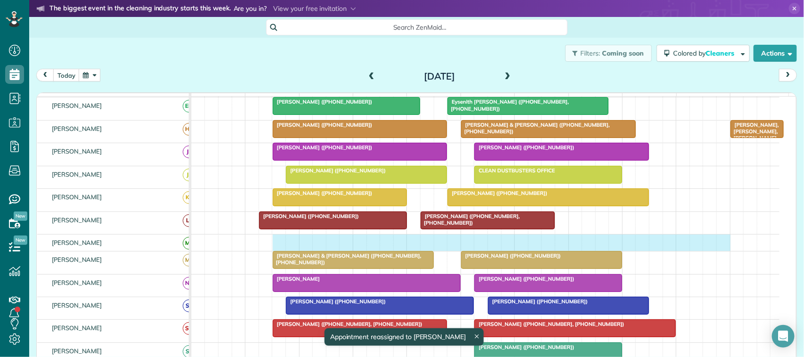
drag, startPoint x: 282, startPoint y: 250, endPoint x: 716, endPoint y: 251, distance: 434.5
click at [718, 251] on div at bounding box center [485, 243] width 589 height 16
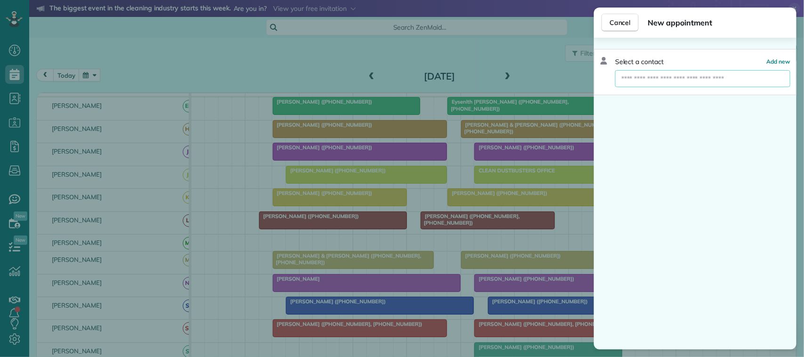
click at [712, 84] on input "text" at bounding box center [702, 78] width 175 height 17
type input "*"
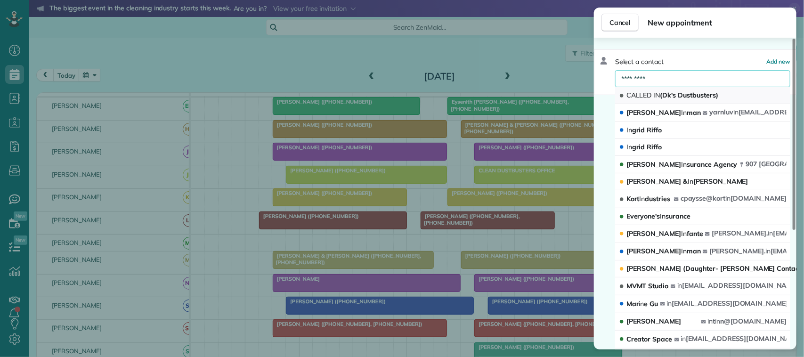
type input "*********"
click at [724, 92] on button "CALLED IN (Dk's Dustbusters)" at bounding box center [702, 95] width 175 height 17
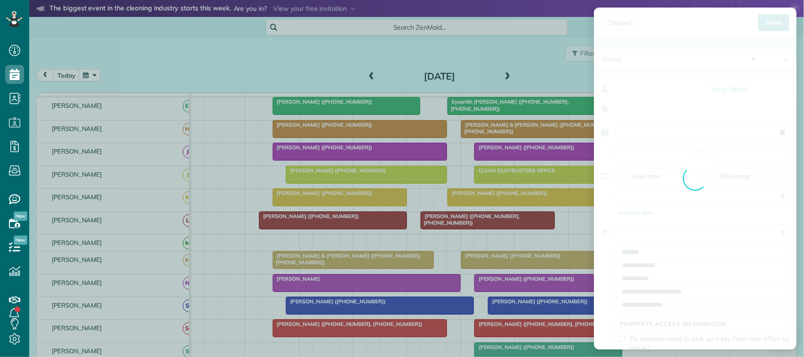
type input "**********"
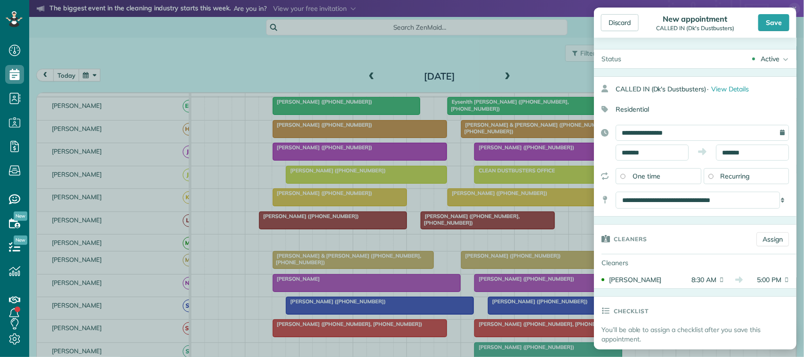
click at [766, 26] on div "Save" at bounding box center [774, 22] width 31 height 17
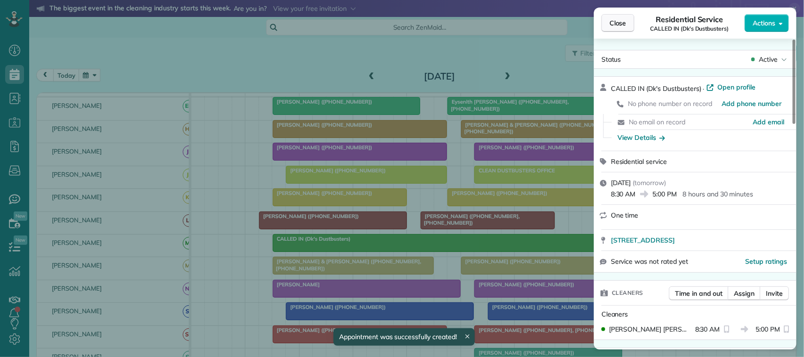
click at [626, 17] on button "Close" at bounding box center [618, 23] width 33 height 18
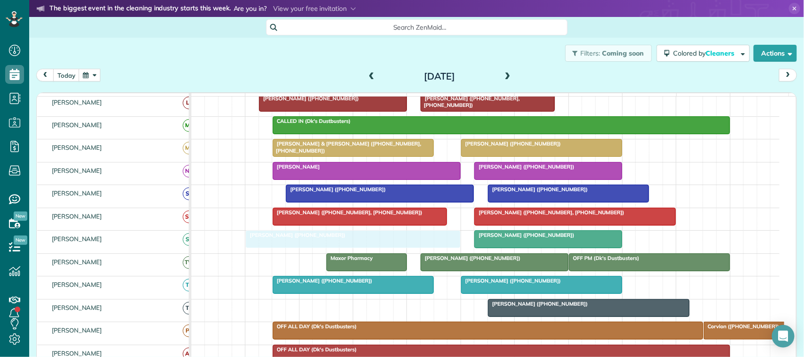
drag, startPoint x: 319, startPoint y: 321, endPoint x: 298, endPoint y: 256, distance: 68.7
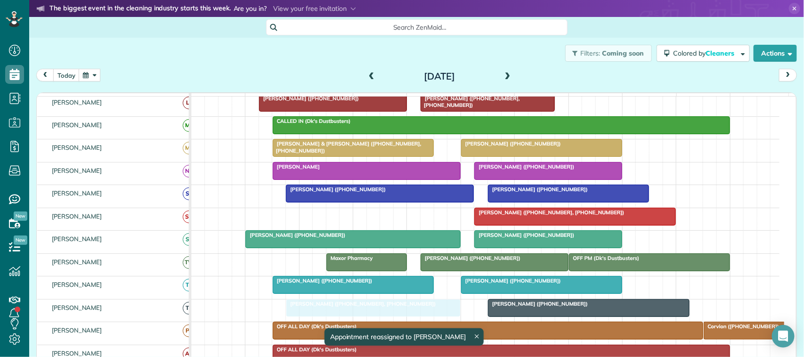
drag, startPoint x: 314, startPoint y: 229, endPoint x: 326, endPoint y: 324, distance: 95.0
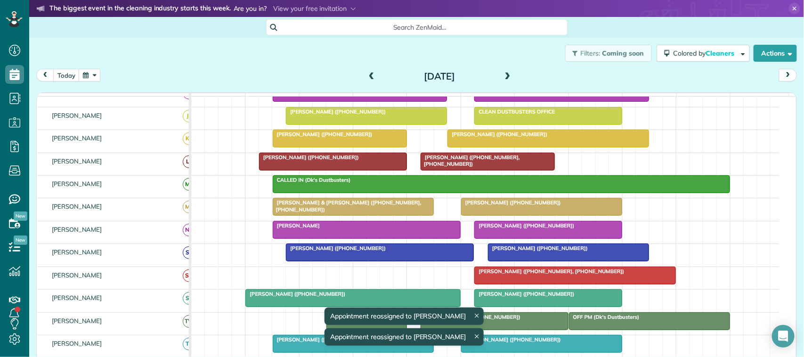
scroll to position [71, 0]
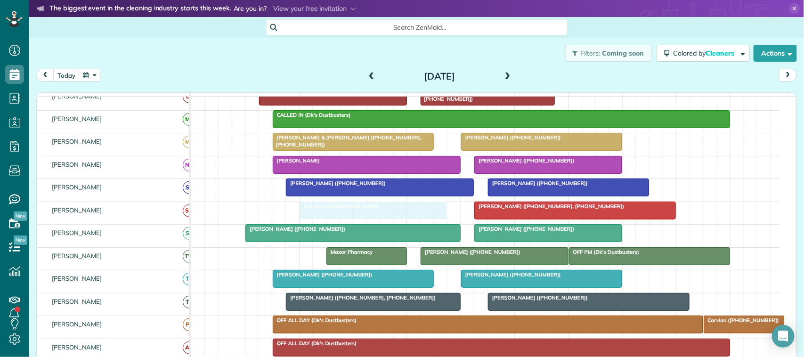
drag, startPoint x: 491, startPoint y: 177, endPoint x: 322, endPoint y: 222, distance: 175.6
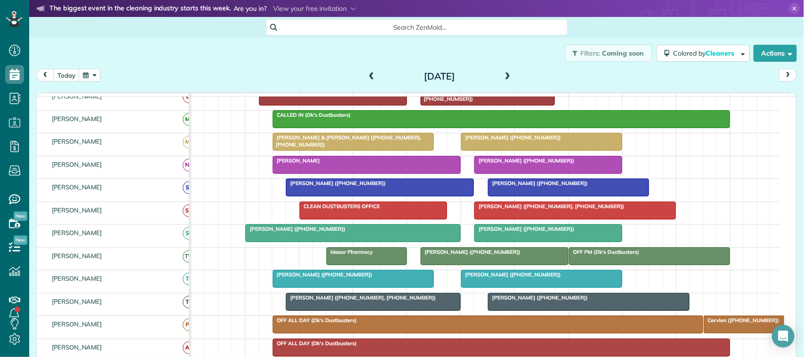
click at [326, 173] on div at bounding box center [366, 164] width 187 height 17
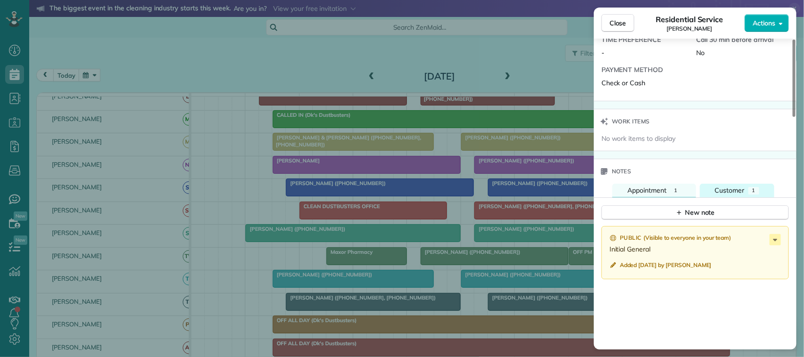
click at [736, 192] on span "Customer" at bounding box center [730, 190] width 30 height 8
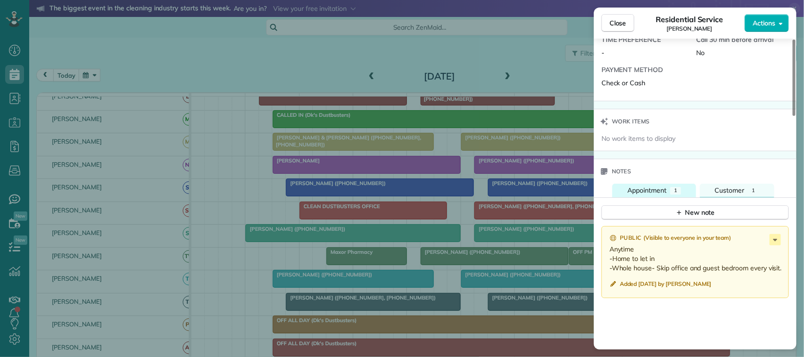
click at [667, 195] on span "Appointment" at bounding box center [647, 190] width 39 height 8
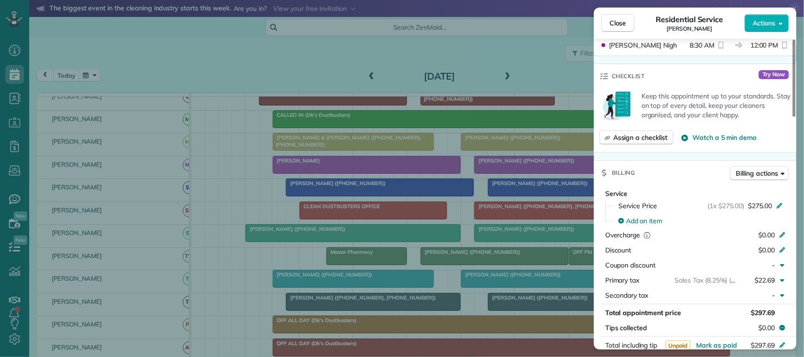
scroll to position [65, 0]
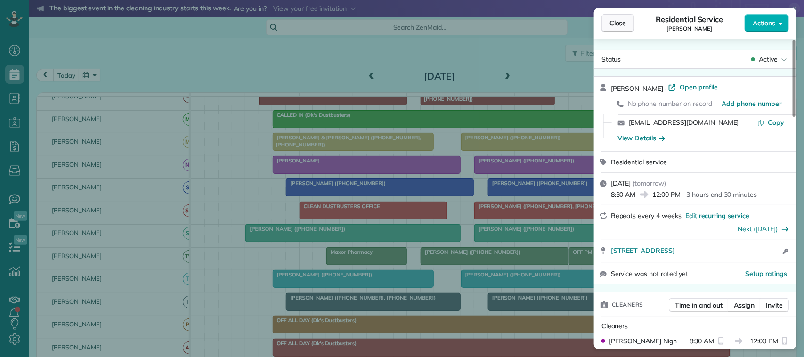
click at [627, 26] on span "Close" at bounding box center [618, 22] width 17 height 9
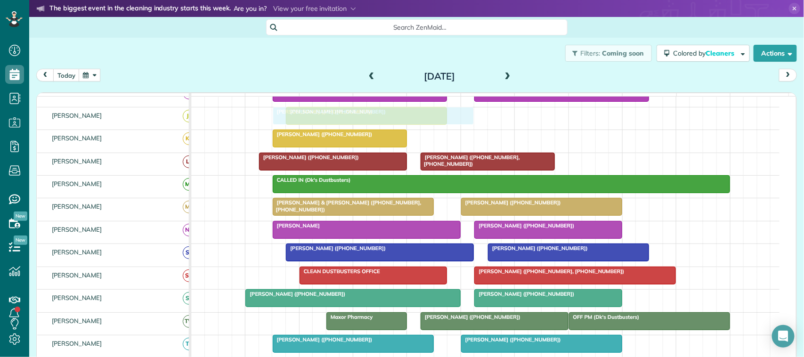
drag, startPoint x: 479, startPoint y: 144, endPoint x: 310, endPoint y: 116, distance: 171.4
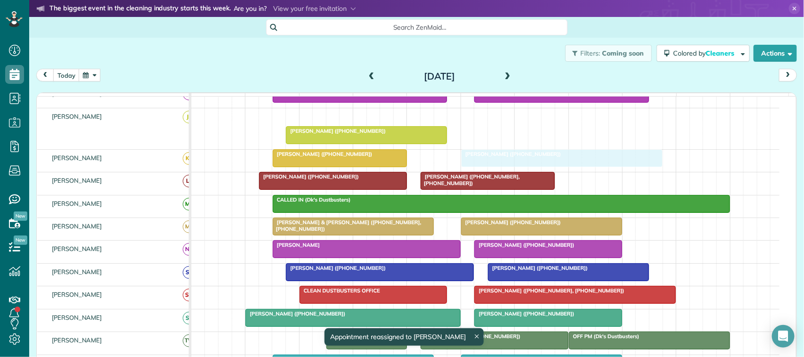
drag, startPoint x: 309, startPoint y: 121, endPoint x: 499, endPoint y: 170, distance: 197.0
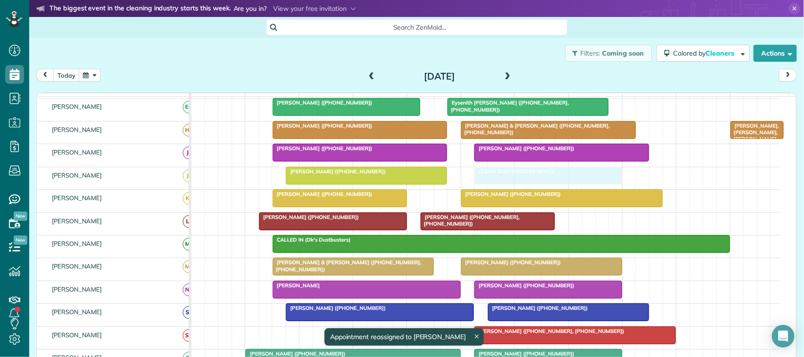
drag, startPoint x: 319, startPoint y: 348, endPoint x: 496, endPoint y: 197, distance: 231.9
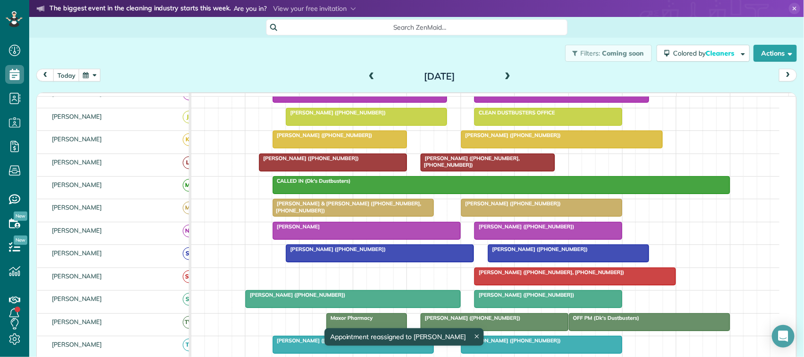
click at [309, 239] on div at bounding box center [366, 230] width 187 height 17
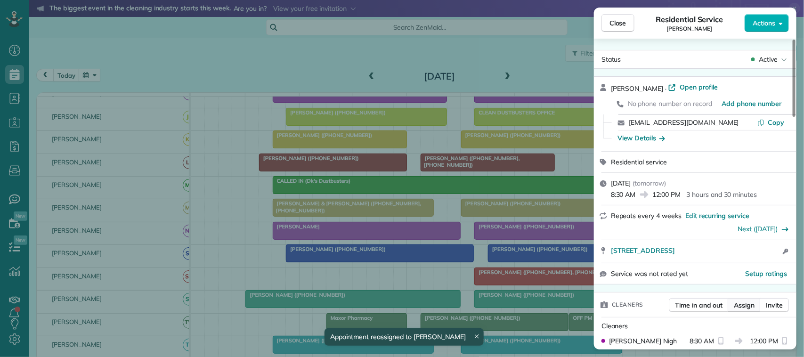
click at [739, 309] on span "Assign" at bounding box center [744, 305] width 21 height 9
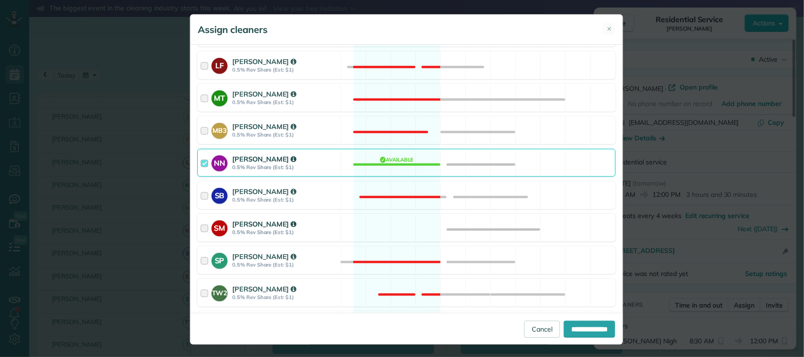
click at [328, 223] on div "[PERSON_NAME]" at bounding box center [285, 224] width 106 height 10
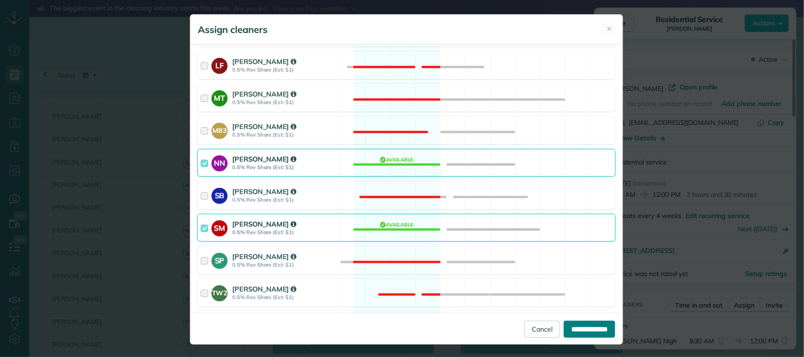
click at [564, 330] on input "**********" at bounding box center [589, 329] width 51 height 17
type input "**********"
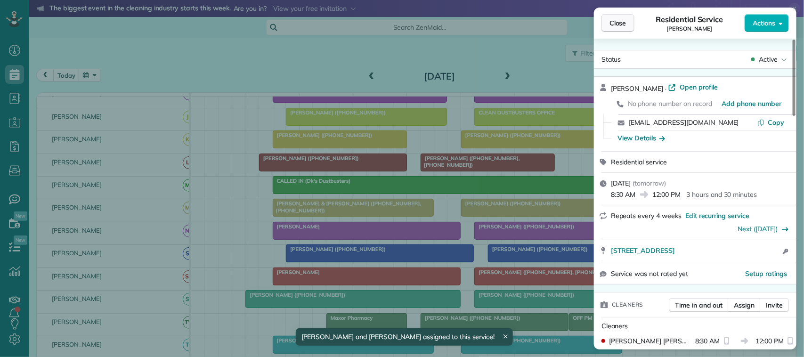
click at [622, 26] on span "Close" at bounding box center [618, 22] width 17 height 9
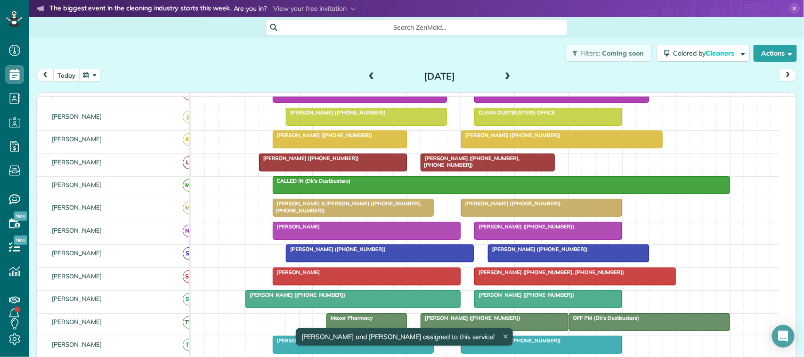
click at [71, 74] on button "today" at bounding box center [66, 75] width 26 height 13
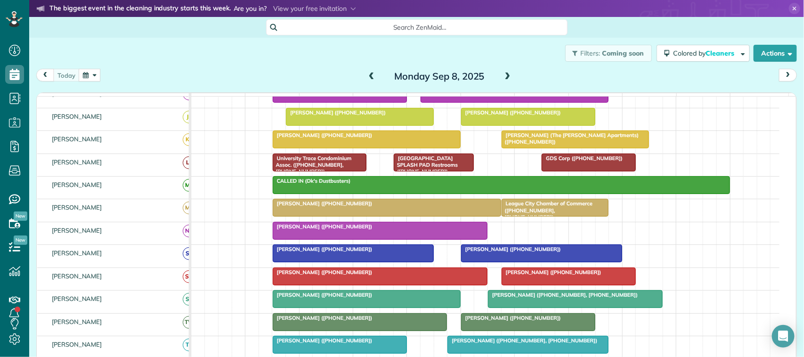
click at [86, 72] on button "button" at bounding box center [90, 75] width 22 height 13
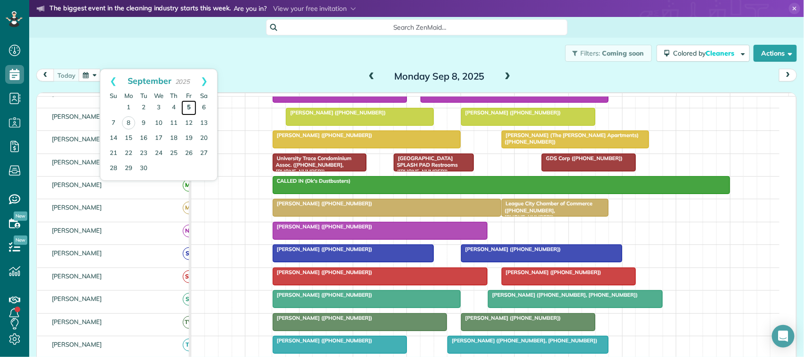
click at [188, 104] on link "5" at bounding box center [188, 107] width 15 height 15
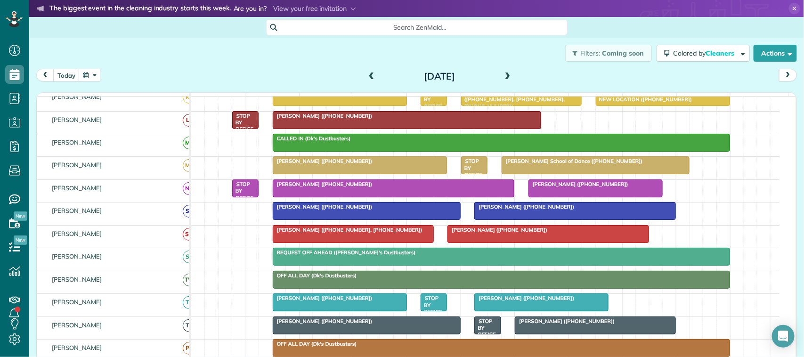
scroll to position [170, 0]
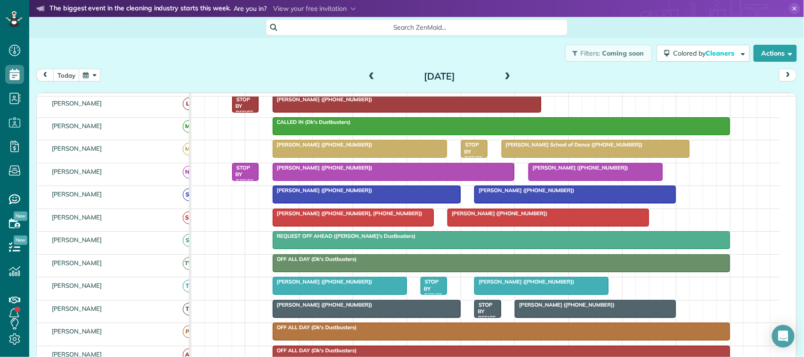
click at [483, 226] on div at bounding box center [548, 217] width 201 height 17
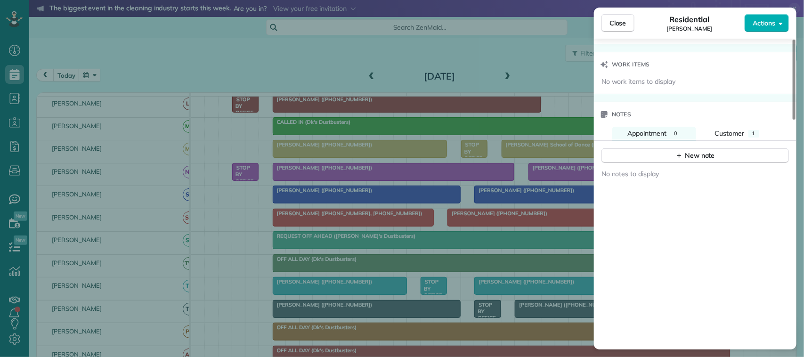
scroll to position [841, 0]
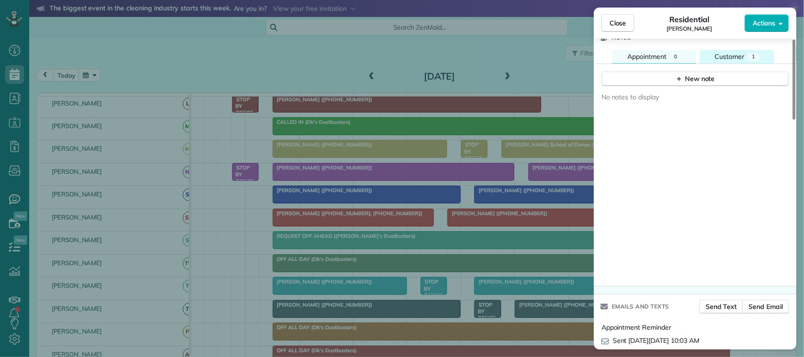
click at [732, 57] on span "Customer" at bounding box center [730, 56] width 30 height 8
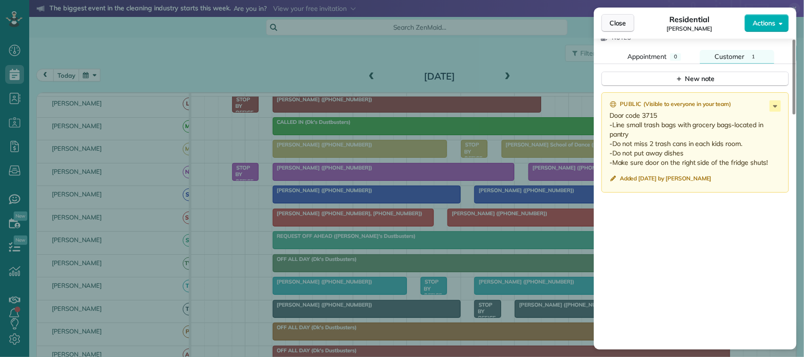
click at [625, 27] on span "Close" at bounding box center [618, 22] width 17 height 9
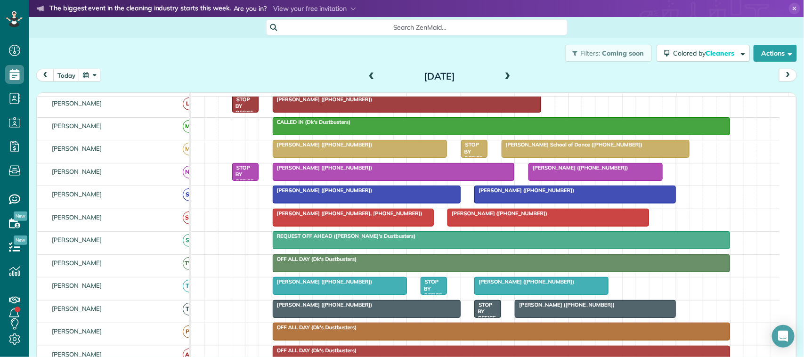
click at [91, 73] on button "button" at bounding box center [90, 75] width 22 height 13
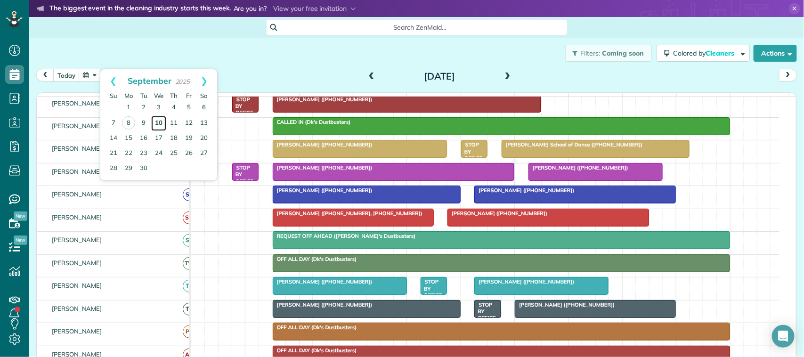
click at [158, 123] on link "10" at bounding box center [158, 123] width 15 height 15
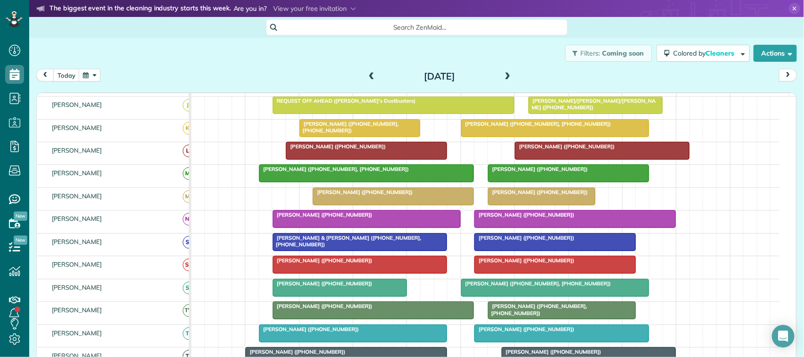
scroll to position [174, 0]
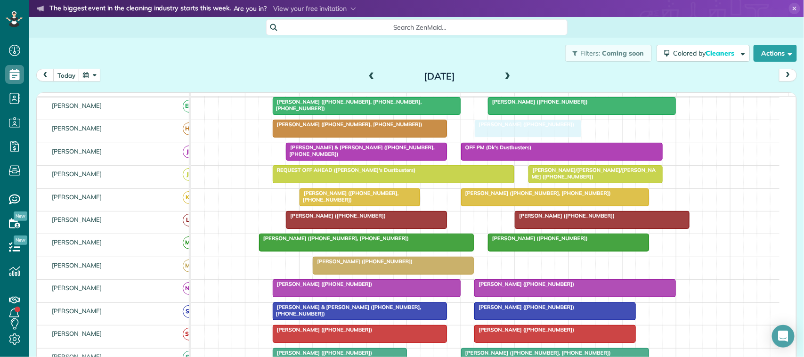
drag, startPoint x: 521, startPoint y: 278, endPoint x: 512, endPoint y: 148, distance: 129.9
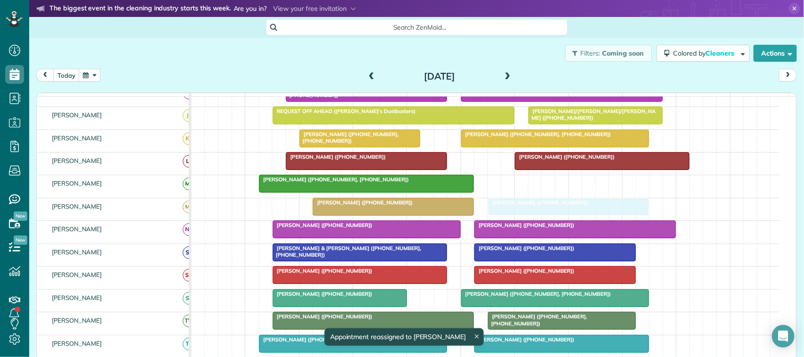
drag, startPoint x: 515, startPoint y: 199, endPoint x: 516, endPoint y: 217, distance: 18.0
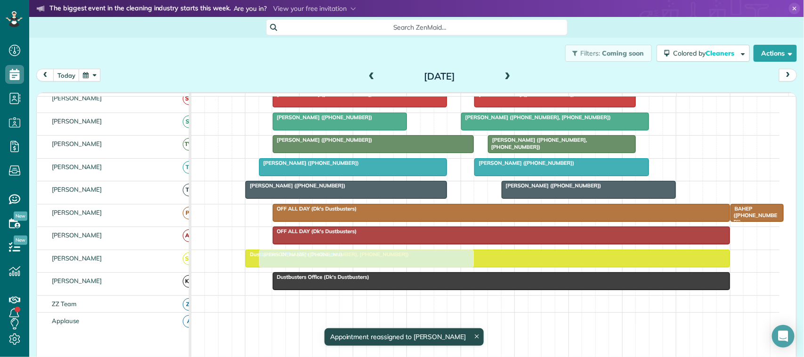
drag, startPoint x: 298, startPoint y: 196, endPoint x: 301, endPoint y: 264, distance: 68.8
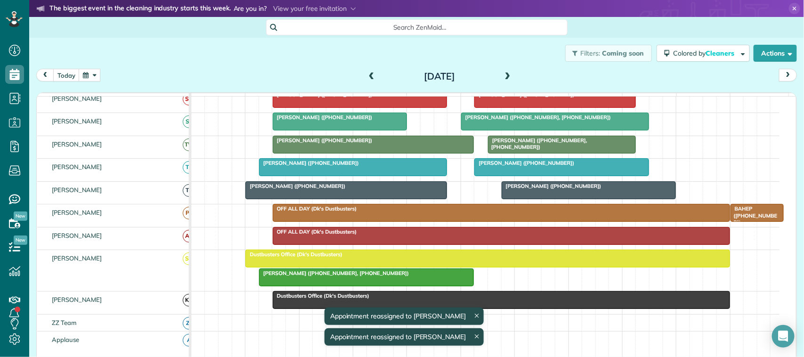
click at [488, 267] on div at bounding box center [487, 258] width 483 height 17
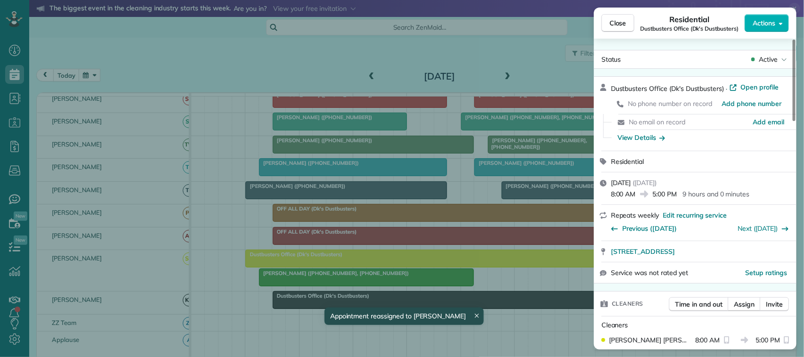
click at [775, 49] on div "Status Active Dustbusters Office (Dk's Dustbusters) · Open profile No phone num…" at bounding box center [695, 194] width 203 height 311
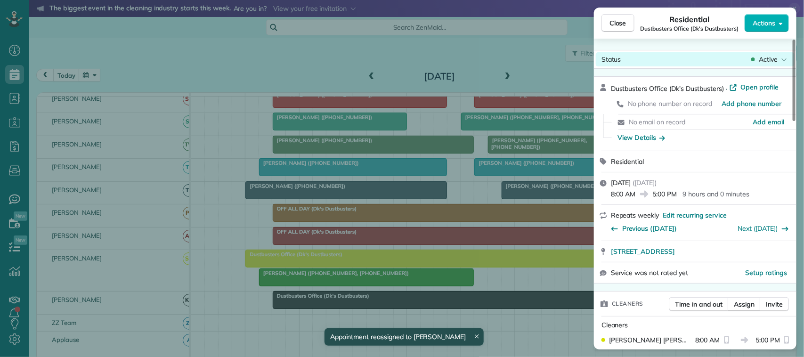
click at [773, 55] on span "Active" at bounding box center [768, 59] width 19 height 9
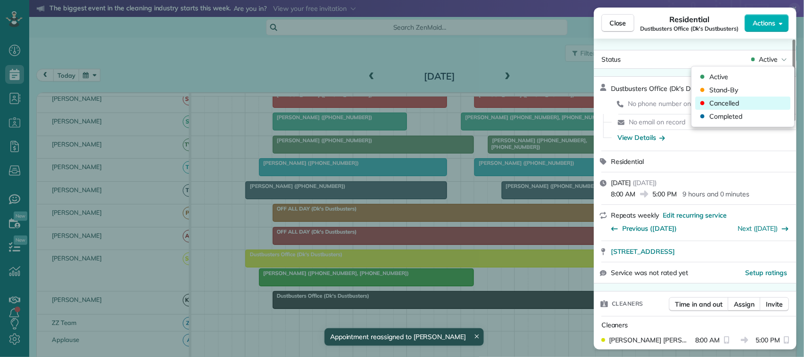
click at [759, 101] on div "Cancelled" at bounding box center [743, 103] width 95 height 13
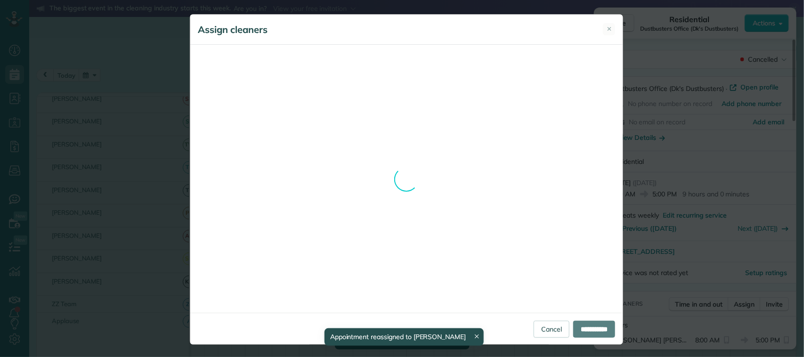
click at [542, 327] on div "Assign cleaners ✕ Cleaning for [PERSON_NAME][DATE] 8:30 AM to 12:00 PM [STREET_…" at bounding box center [407, 179] width 434 height 331
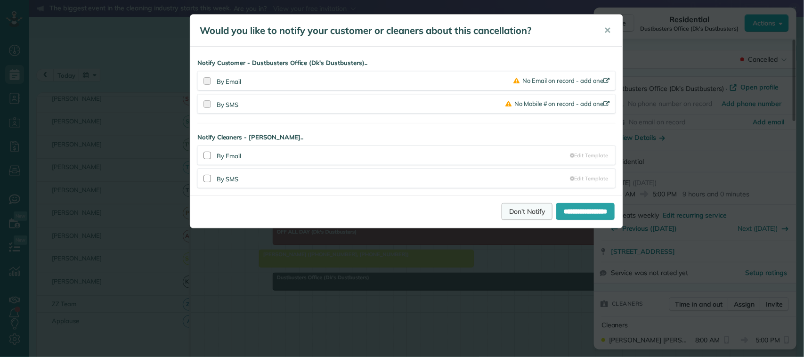
click at [519, 215] on link "Don't Notify" at bounding box center [527, 211] width 51 height 17
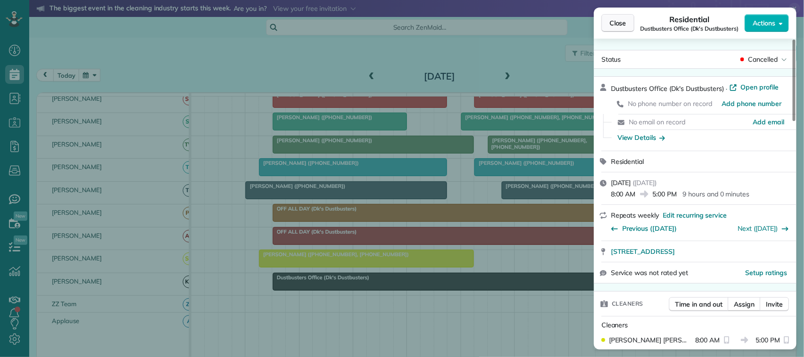
click at [623, 19] on span "Close" at bounding box center [618, 22] width 17 height 9
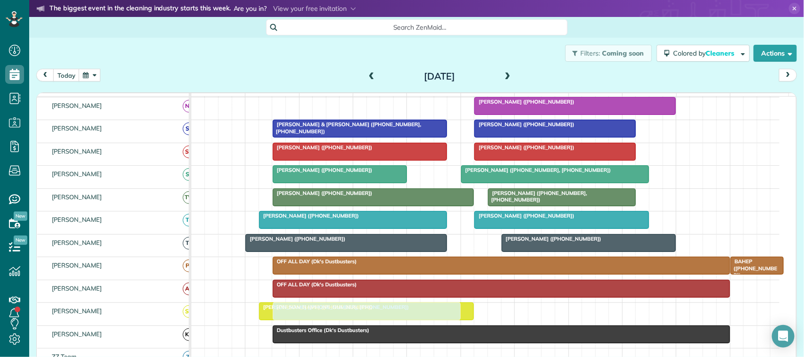
drag, startPoint x: 309, startPoint y: 239, endPoint x: 315, endPoint y: 321, distance: 82.2
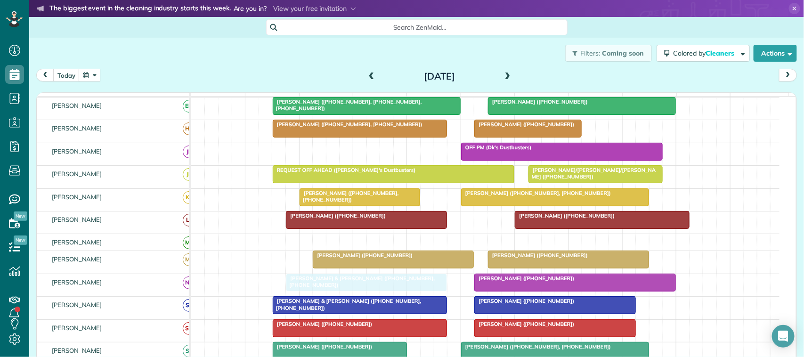
drag, startPoint x: 308, startPoint y: 165, endPoint x: 312, endPoint y: 291, distance: 125.9
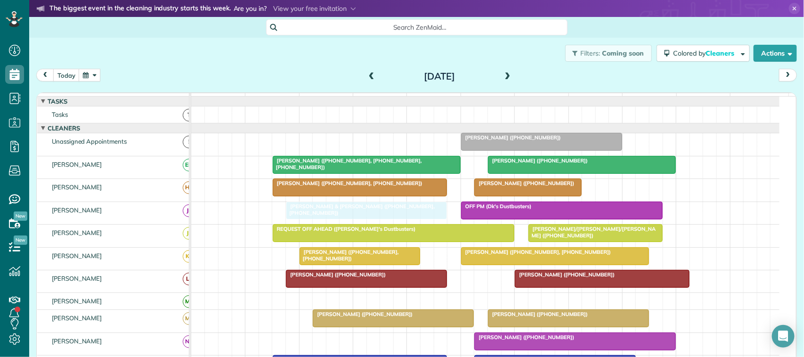
drag, startPoint x: 324, startPoint y: 232, endPoint x: 319, endPoint y: 231, distance: 5.2
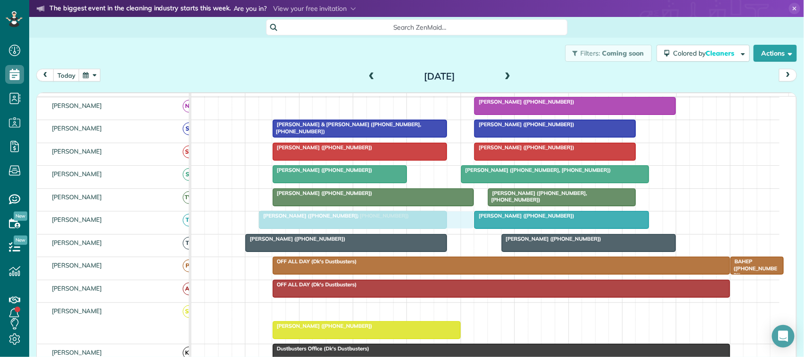
drag, startPoint x: 295, startPoint y: 324, endPoint x: 302, endPoint y: 242, distance: 82.3
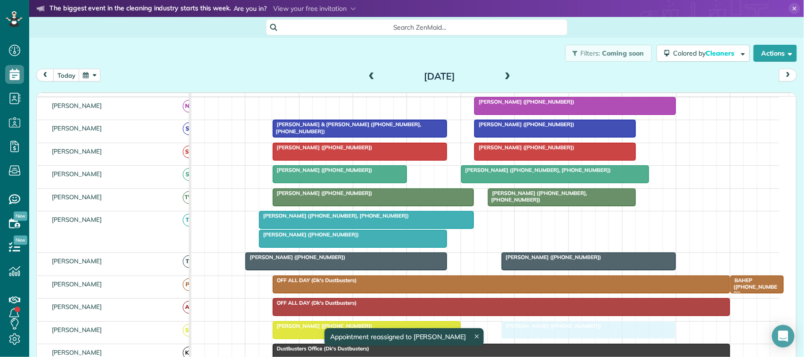
drag, startPoint x: 525, startPoint y: 231, endPoint x: 545, endPoint y: 334, distance: 104.5
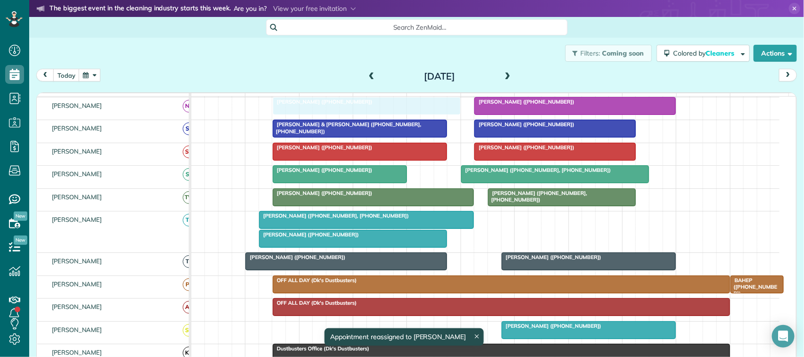
drag, startPoint x: 318, startPoint y: 340, endPoint x: 321, endPoint y: 126, distance: 213.5
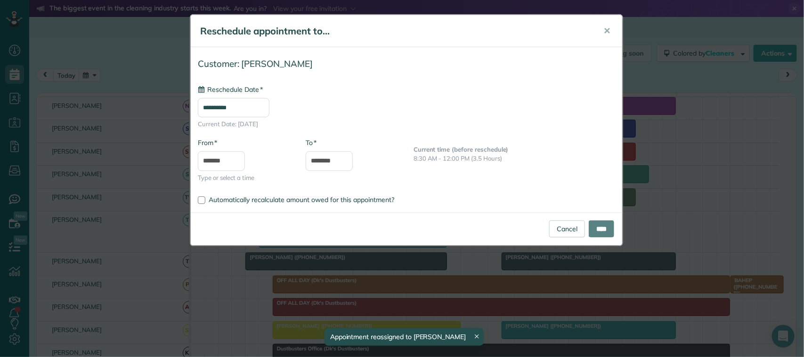
type input "**********"
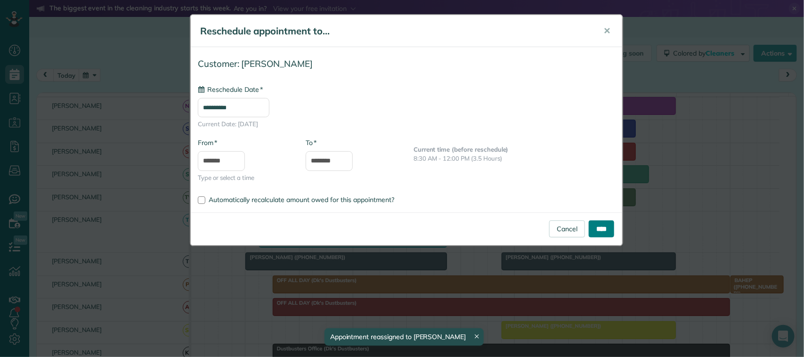
click at [601, 233] on input "****" at bounding box center [601, 229] width 25 height 17
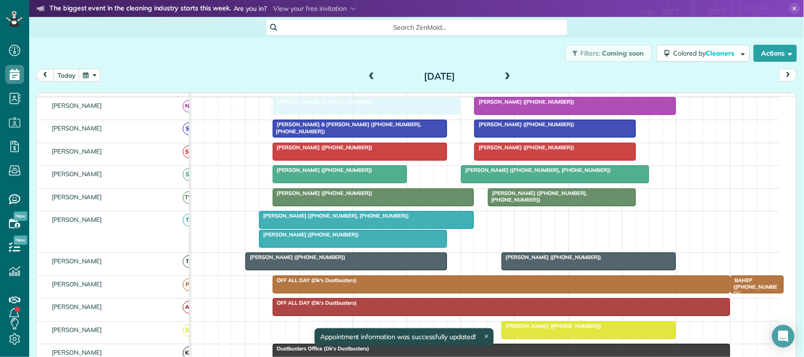
drag, startPoint x: 307, startPoint y: 338, endPoint x: 303, endPoint y: 126, distance: 212.6
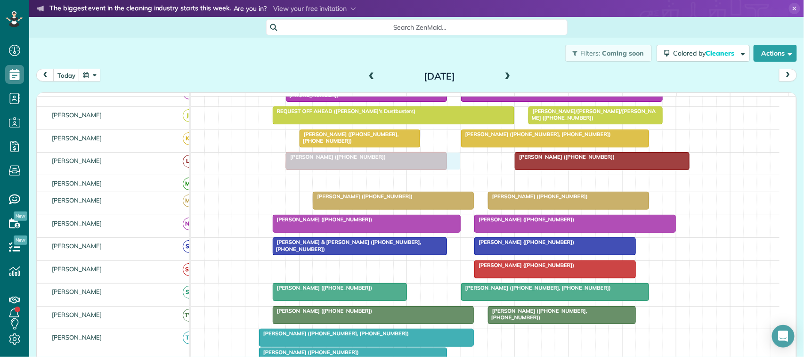
drag, startPoint x: 303, startPoint y: 282, endPoint x: 319, endPoint y: 180, distance: 102.6
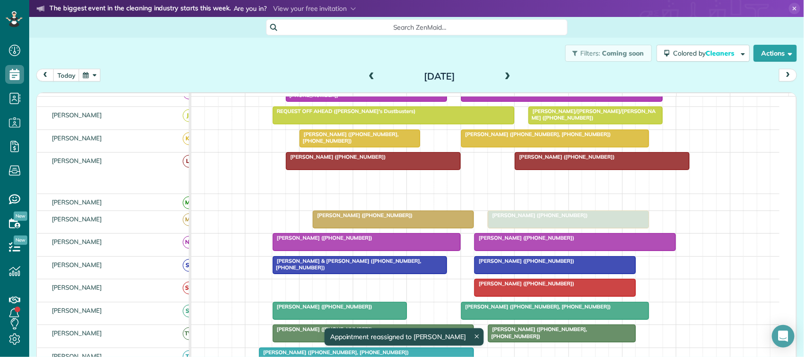
drag, startPoint x: 323, startPoint y: 189, endPoint x: 532, endPoint y: 224, distance: 211.7
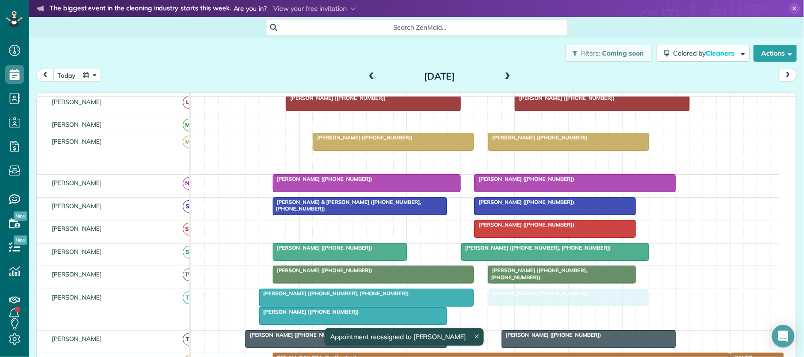
drag, startPoint x: 513, startPoint y: 175, endPoint x: 516, endPoint y: 308, distance: 132.5
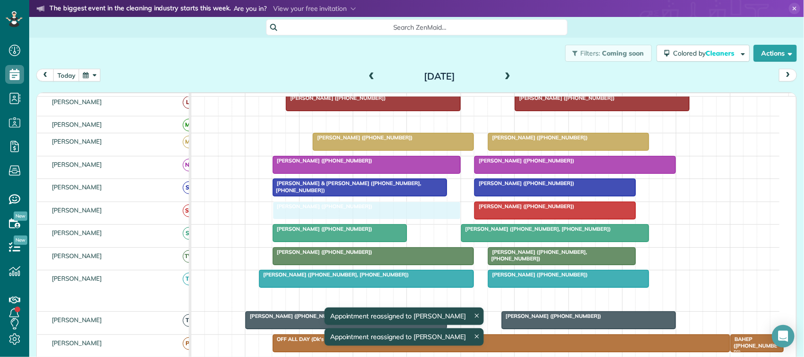
drag, startPoint x: 329, startPoint y: 308, endPoint x: 339, endPoint y: 221, distance: 86.9
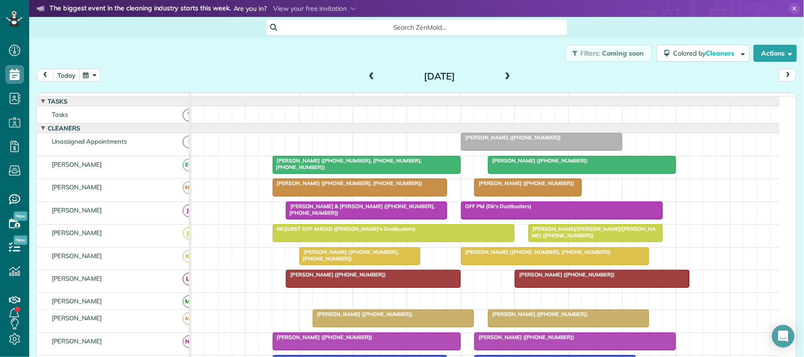
click at [72, 81] on button "today" at bounding box center [66, 75] width 26 height 13
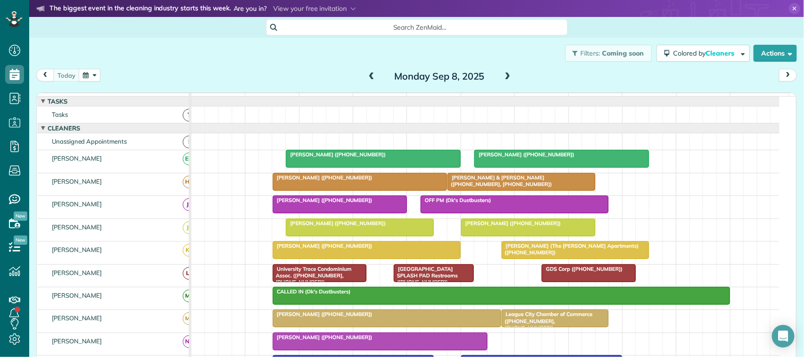
click at [91, 79] on button "button" at bounding box center [90, 75] width 22 height 13
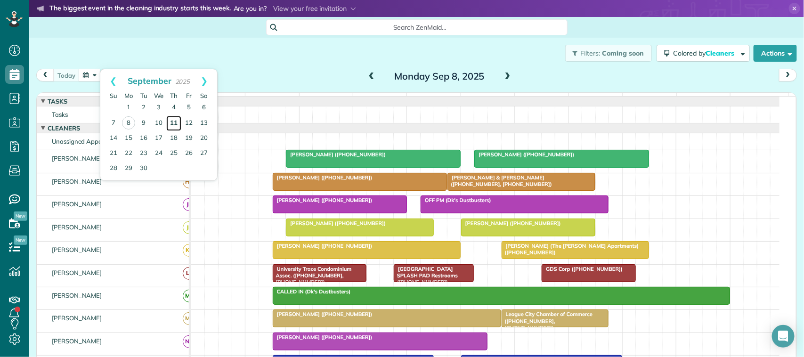
click at [173, 124] on link "11" at bounding box center [173, 123] width 15 height 15
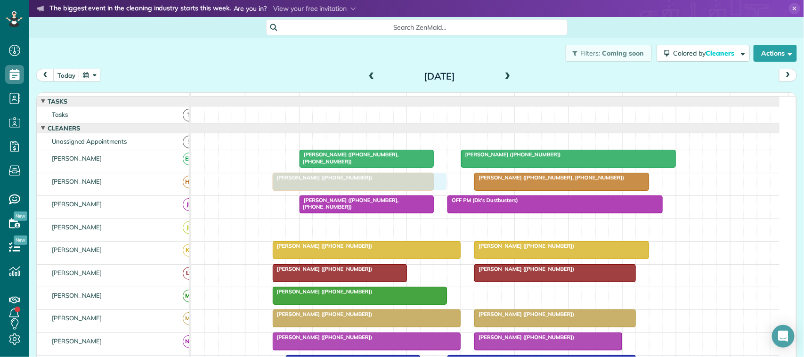
drag, startPoint x: 284, startPoint y: 238, endPoint x: 299, endPoint y: 196, distance: 45.0
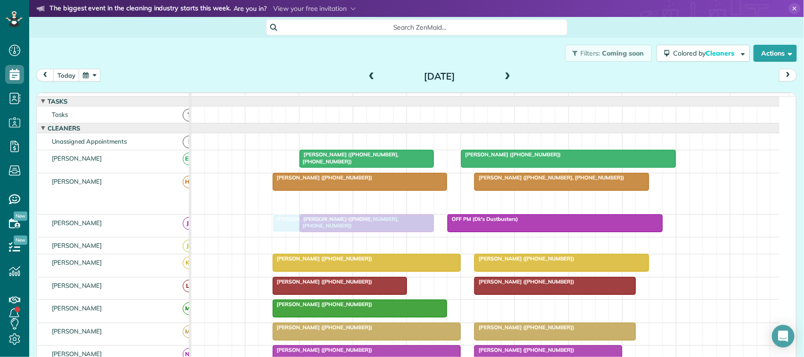
drag, startPoint x: 309, startPoint y: 212, endPoint x: 312, endPoint y: 248, distance: 35.9
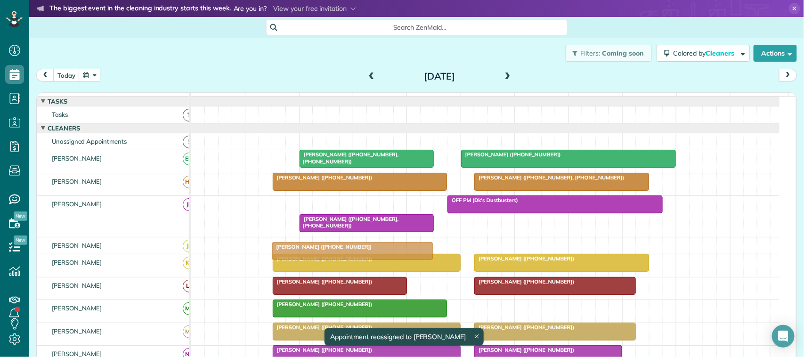
drag, startPoint x: 317, startPoint y: 216, endPoint x: 317, endPoint y: 249, distance: 33.0
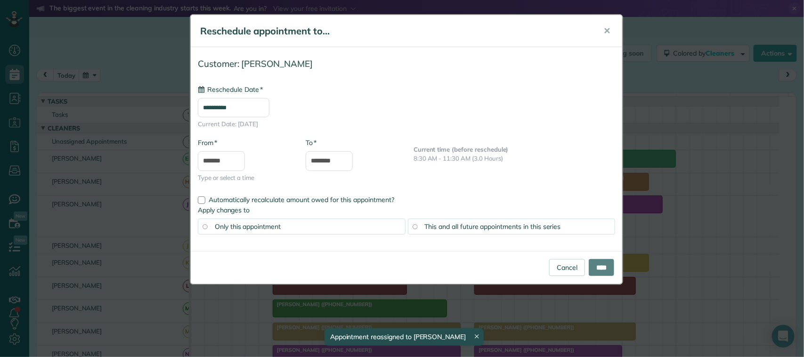
type input "**********"
click at [596, 265] on input "****" at bounding box center [601, 267] width 25 height 17
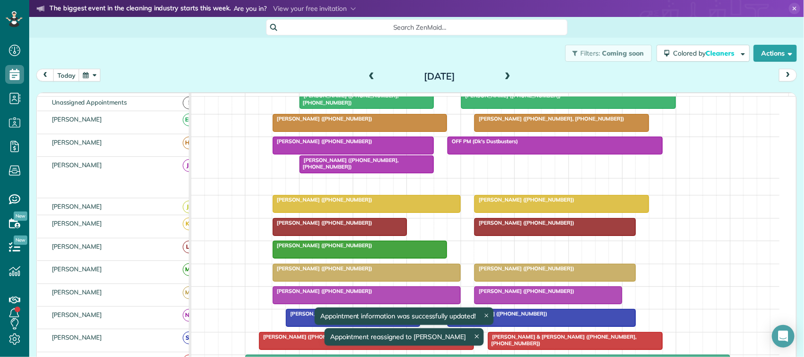
scroll to position [59, 0]
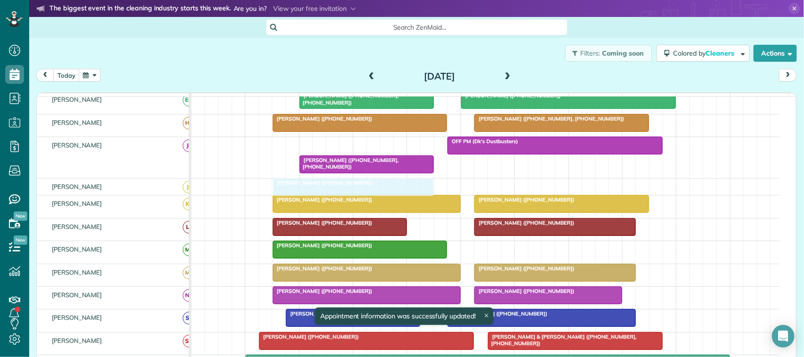
drag, startPoint x: 321, startPoint y: 158, endPoint x: 324, endPoint y: 191, distance: 32.6
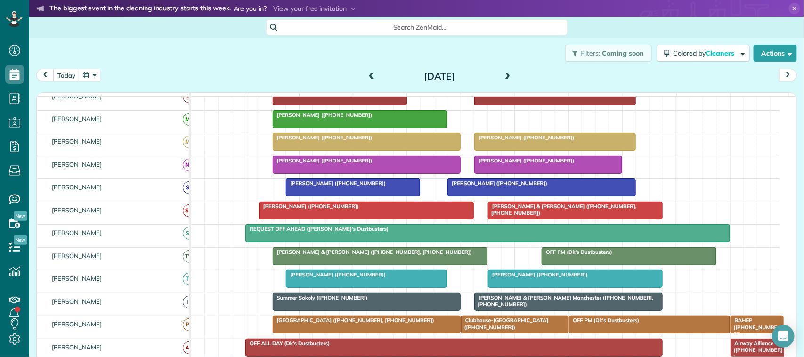
scroll to position [236, 0]
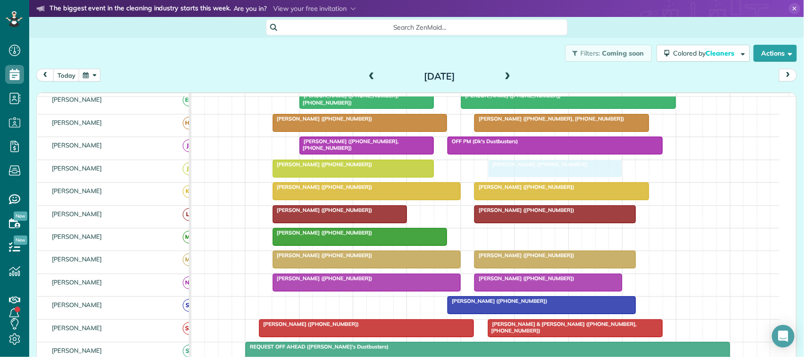
drag, startPoint x: 336, startPoint y: 318, endPoint x: 544, endPoint y: 188, distance: 245.7
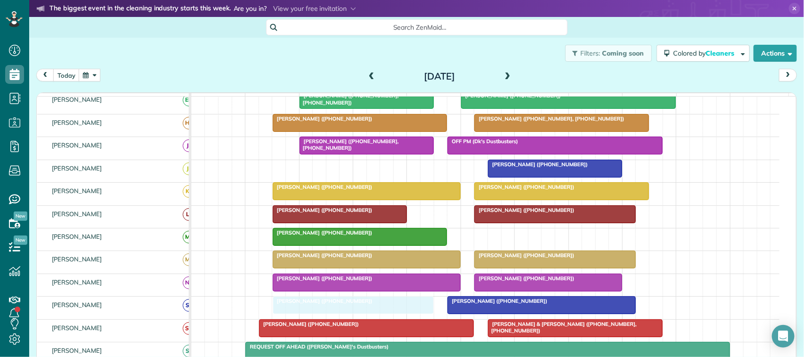
drag, startPoint x: 359, startPoint y: 180, endPoint x: 363, endPoint y: 309, distance: 129.2
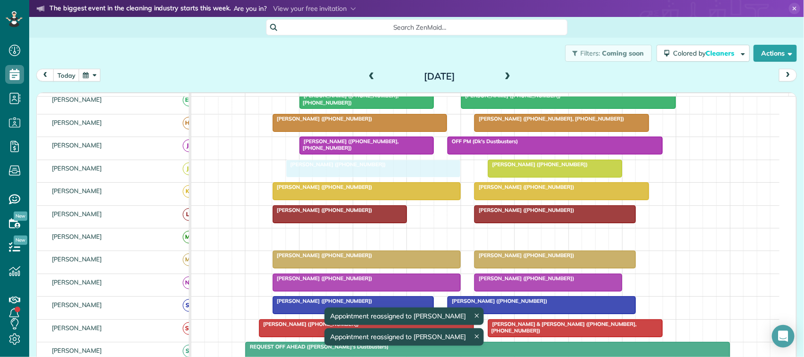
drag, startPoint x: 314, startPoint y: 246, endPoint x: 324, endPoint y: 178, distance: 69.1
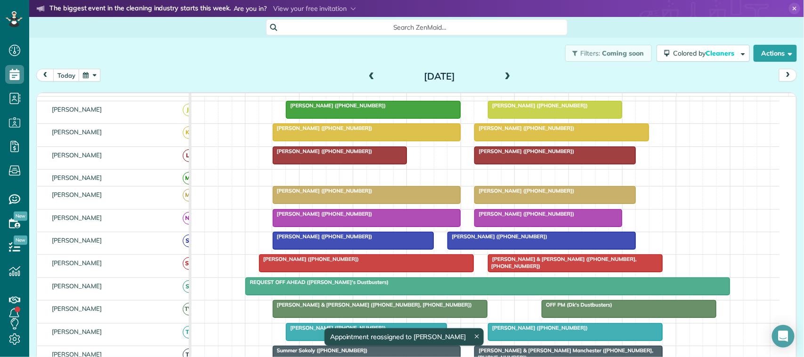
click at [503, 78] on span at bounding box center [508, 77] width 10 height 8
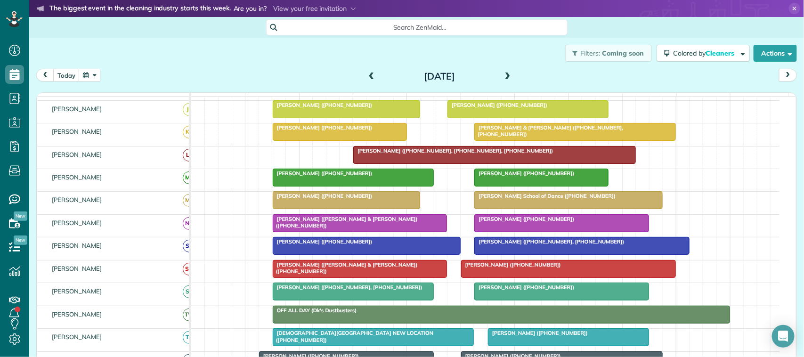
scroll to position [118, 0]
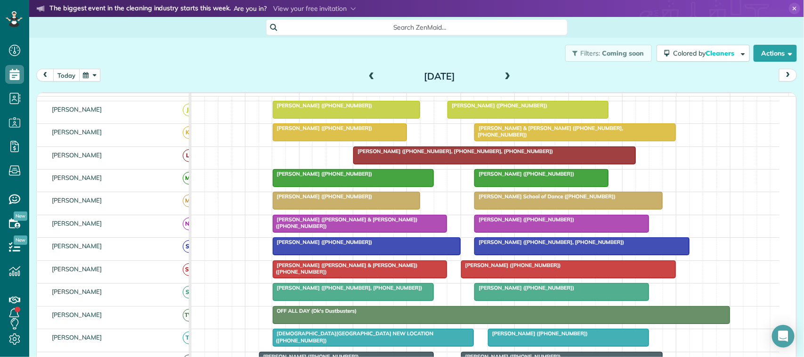
click at [69, 74] on button "today" at bounding box center [66, 75] width 26 height 13
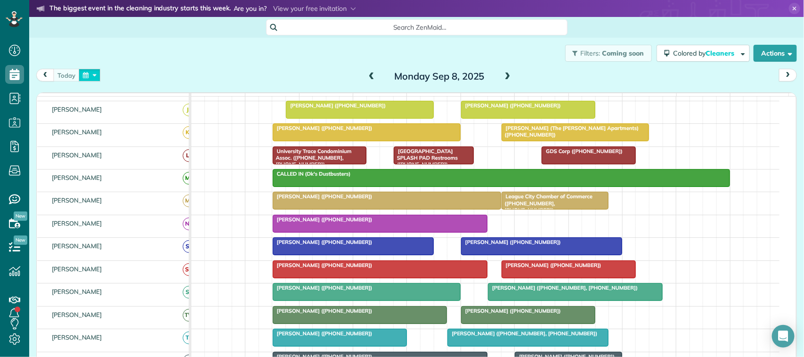
click at [95, 79] on button "button" at bounding box center [90, 75] width 22 height 13
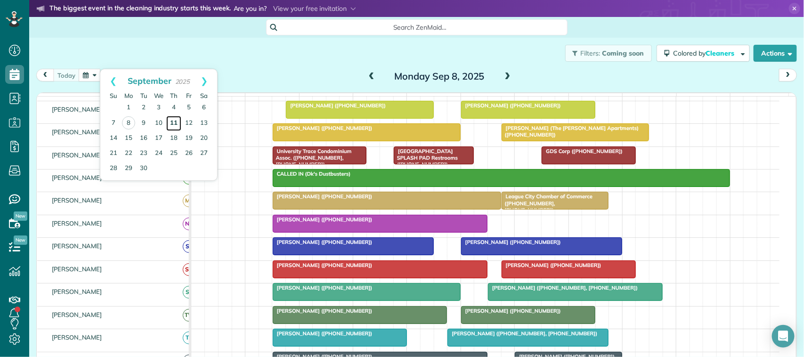
click at [176, 119] on link "11" at bounding box center [173, 123] width 15 height 15
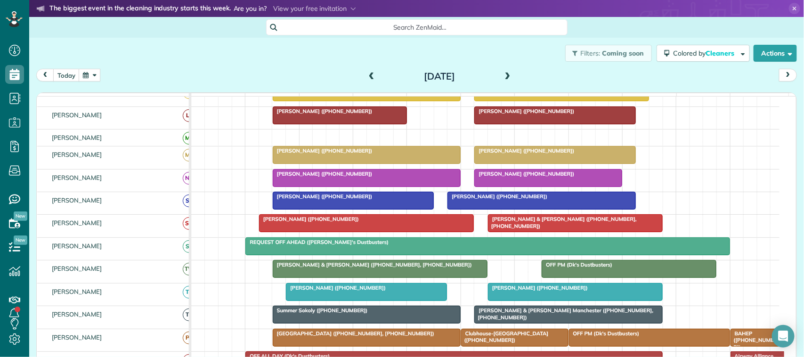
scroll to position [177, 0]
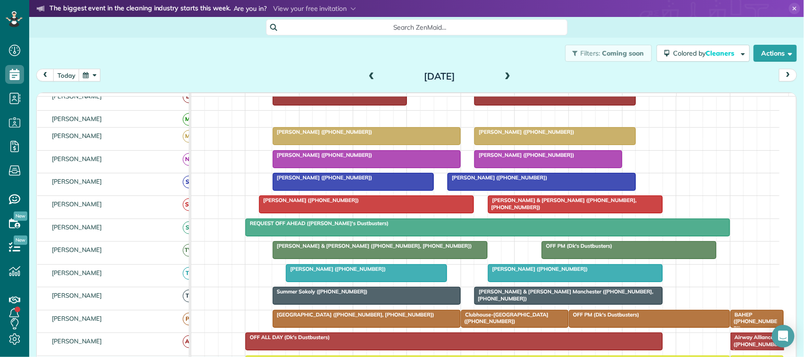
click at [370, 272] on div "[PERSON_NAME] ([PHONE_NUMBER])" at bounding box center [367, 269] width 156 height 7
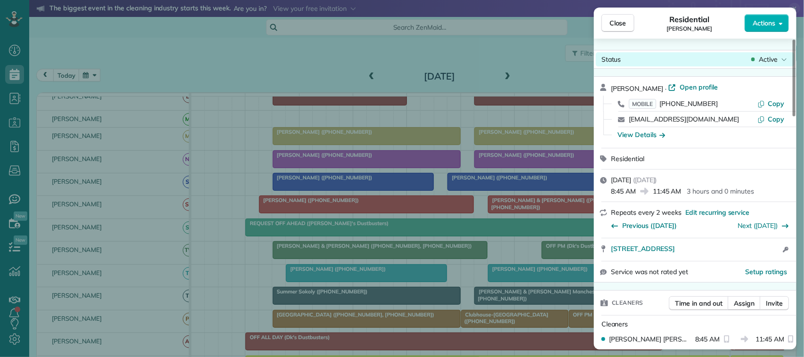
click at [771, 60] on span "Active" at bounding box center [768, 59] width 19 height 9
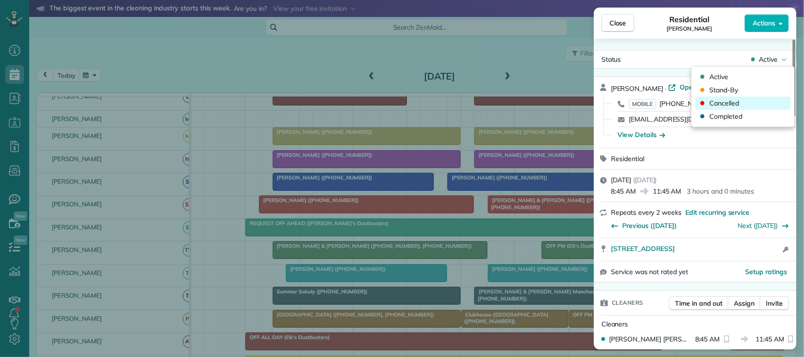
click at [760, 100] on div "Cancelled" at bounding box center [743, 103] width 95 height 13
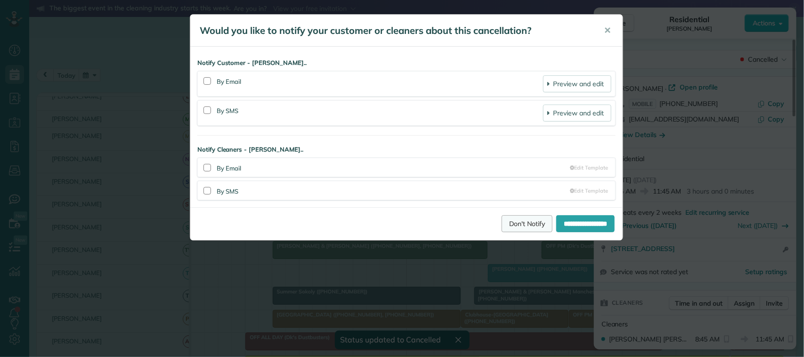
click at [502, 225] on link "Don't Notify" at bounding box center [527, 223] width 51 height 17
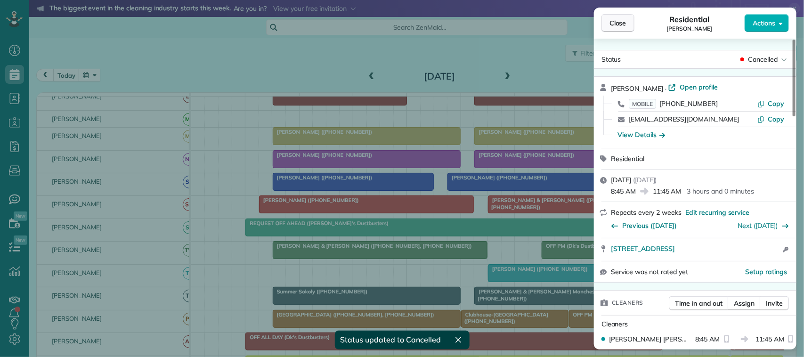
click at [618, 24] on span "Close" at bounding box center [618, 22] width 17 height 9
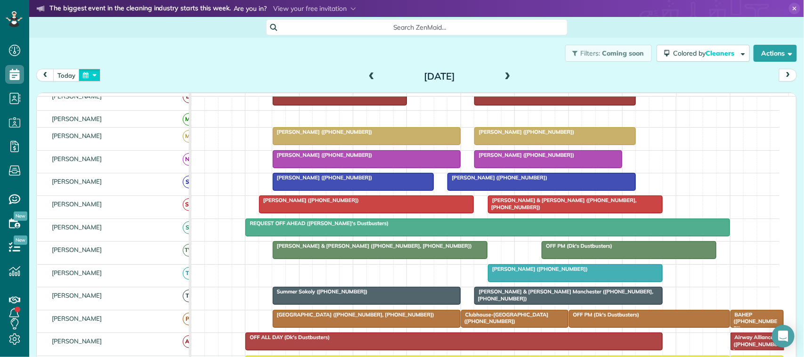
click at [81, 76] on button "button" at bounding box center [90, 75] width 22 height 13
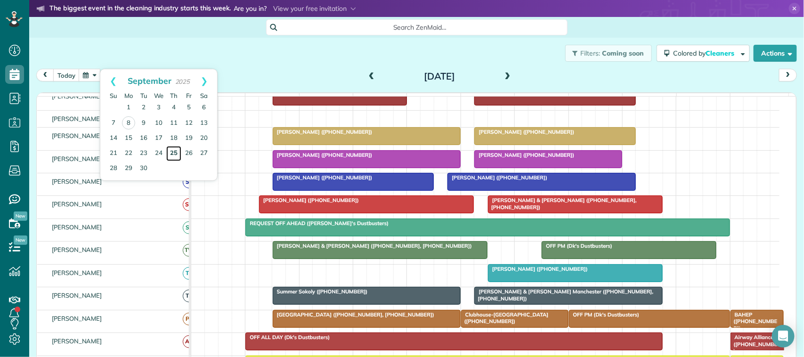
click at [176, 153] on link "25" at bounding box center [173, 153] width 15 height 15
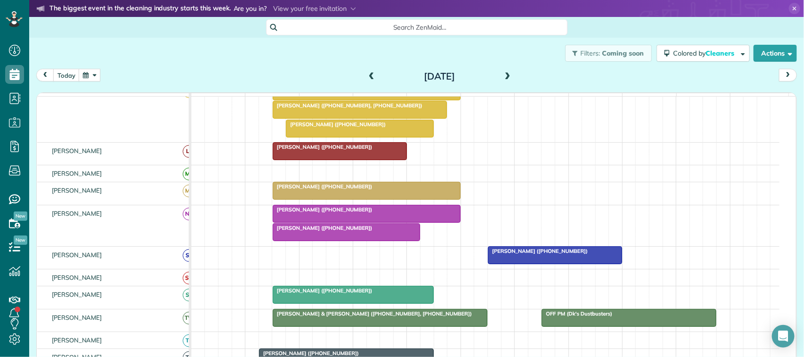
scroll to position [134, 0]
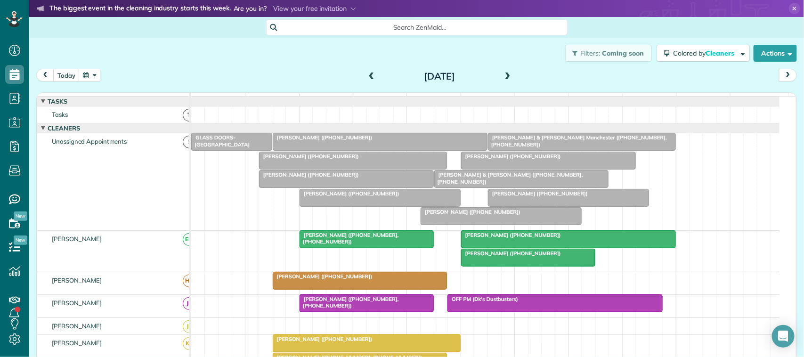
click at [93, 71] on button "button" at bounding box center [90, 75] width 22 height 13
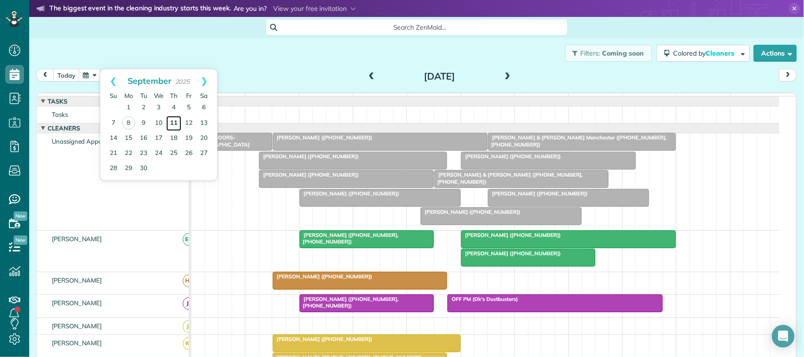
click at [171, 125] on link "11" at bounding box center [173, 123] width 15 height 15
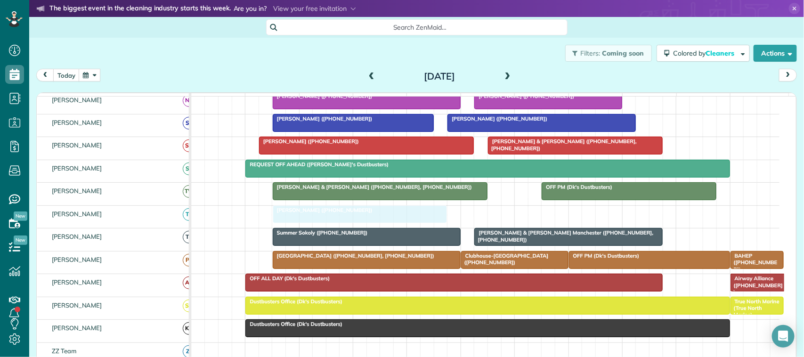
drag, startPoint x: 559, startPoint y: 220, endPoint x: 339, endPoint y: 227, distance: 220.2
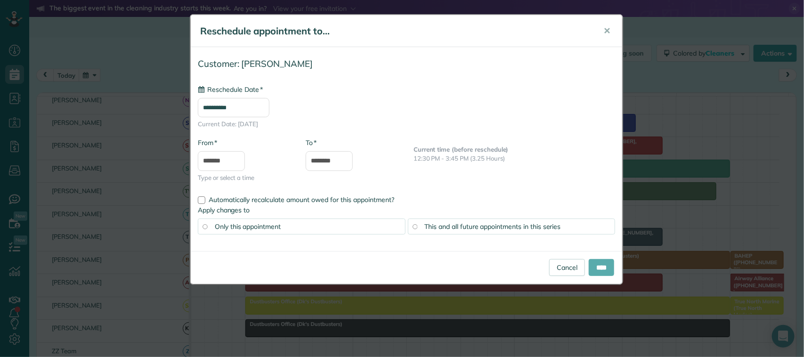
type input "**********"
click at [595, 267] on input "****" at bounding box center [601, 267] width 25 height 17
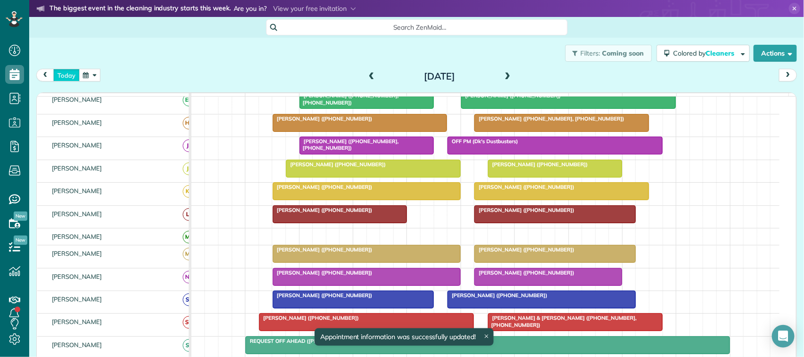
click at [70, 76] on button "today" at bounding box center [66, 75] width 26 height 13
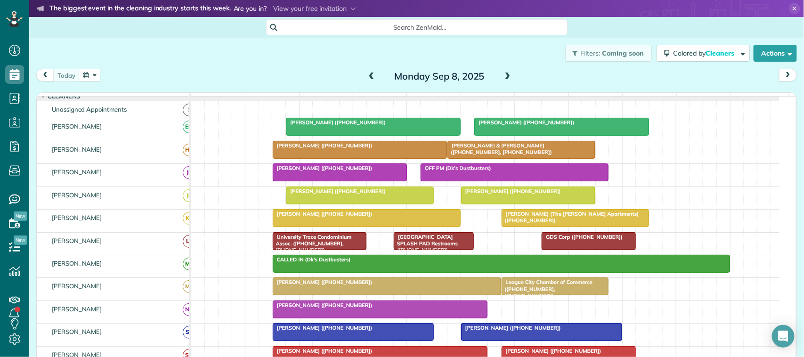
scroll to position [0, 0]
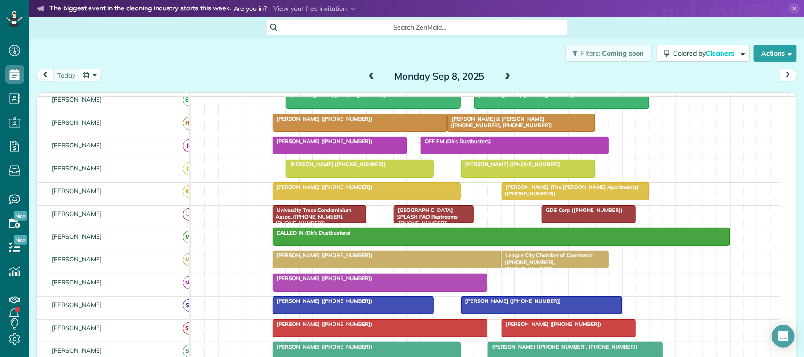
click at [503, 78] on span at bounding box center [508, 77] width 10 height 8
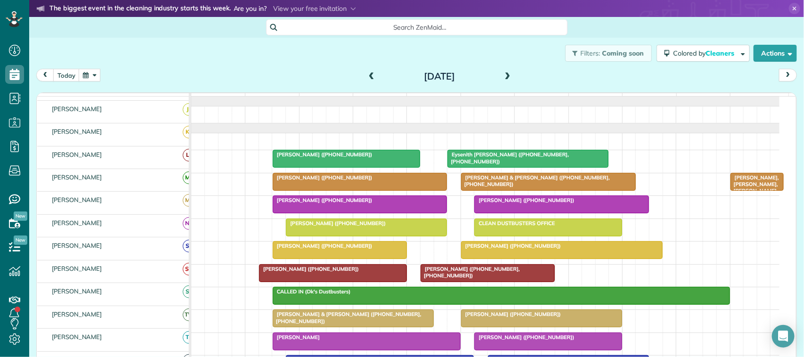
scroll to position [0, 0]
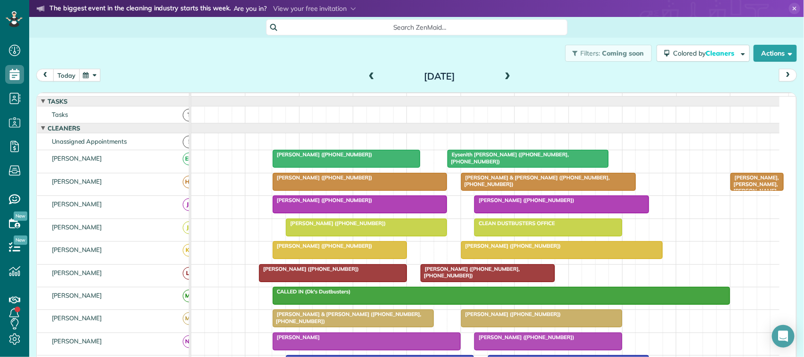
click at [63, 78] on button "today" at bounding box center [66, 75] width 26 height 13
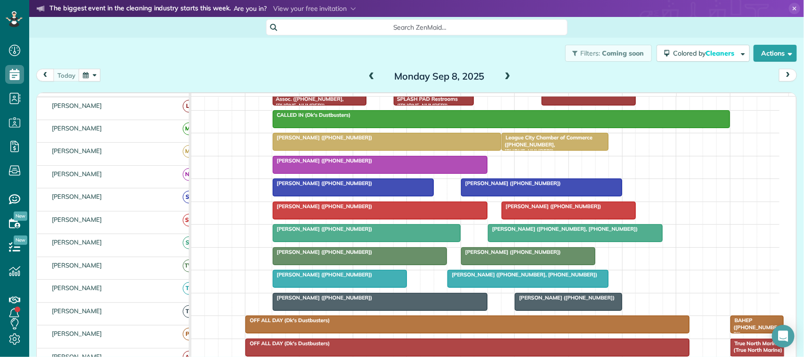
scroll to position [177, 0]
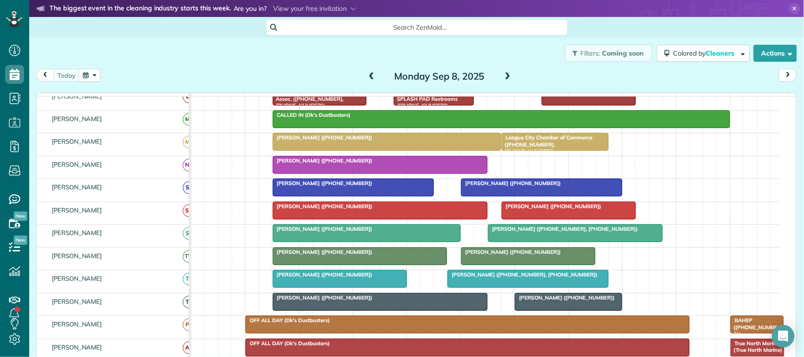
click at [508, 278] on span "[PERSON_NAME] ([PHONE_NUMBER], [PHONE_NUMBER])" at bounding box center [522, 274] width 151 height 7
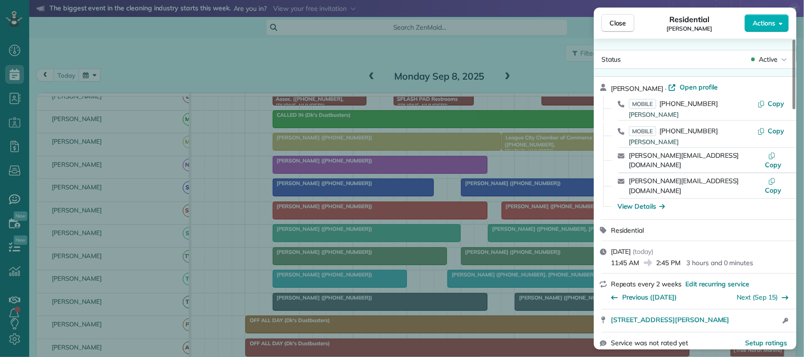
click at [767, 22] on span "Actions" at bounding box center [764, 22] width 23 height 9
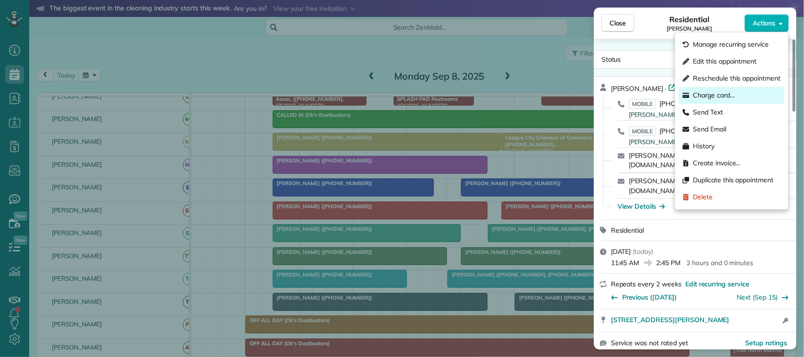
click at [752, 90] on div "Charge card…" at bounding box center [732, 95] width 106 height 17
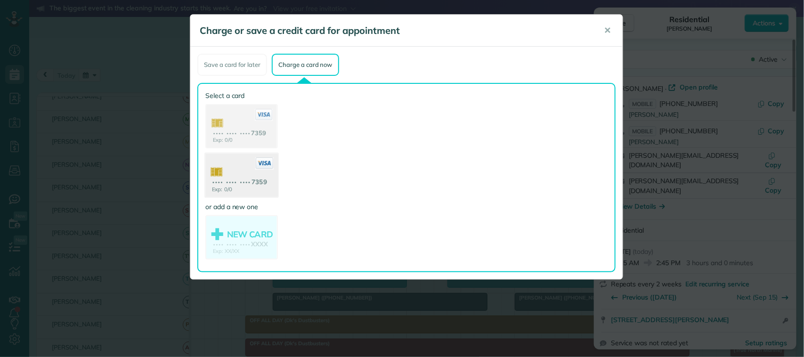
click at [260, 179] on use at bounding box center [241, 177] width 73 height 46
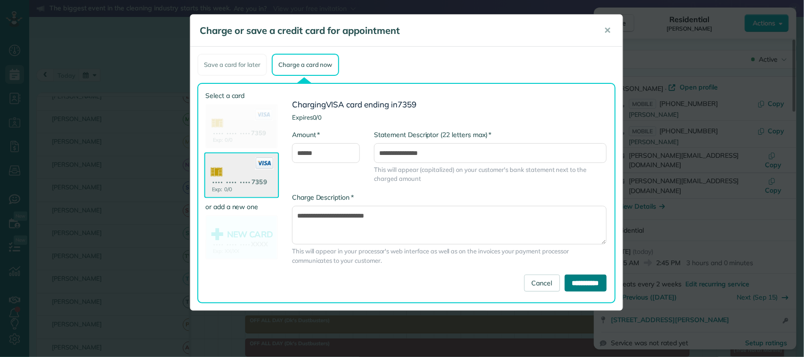
click at [568, 282] on input "**********" at bounding box center [586, 283] width 42 height 17
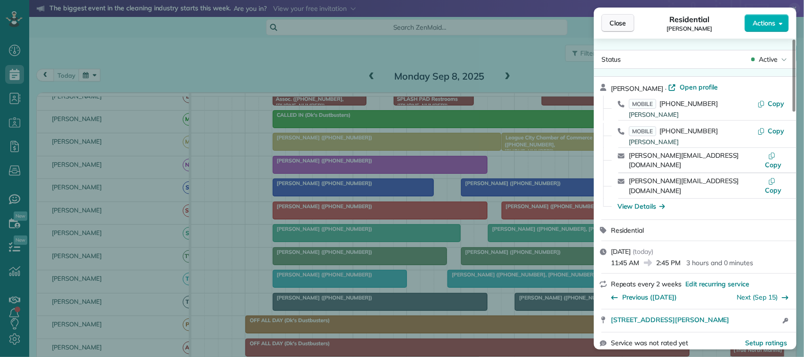
click at [616, 26] on span "Close" at bounding box center [618, 22] width 17 height 9
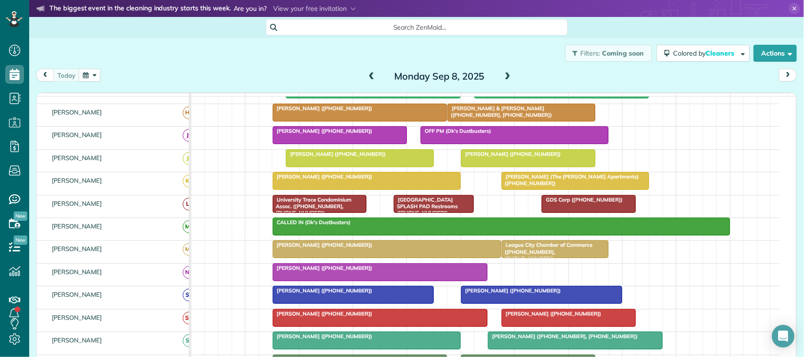
scroll to position [59, 0]
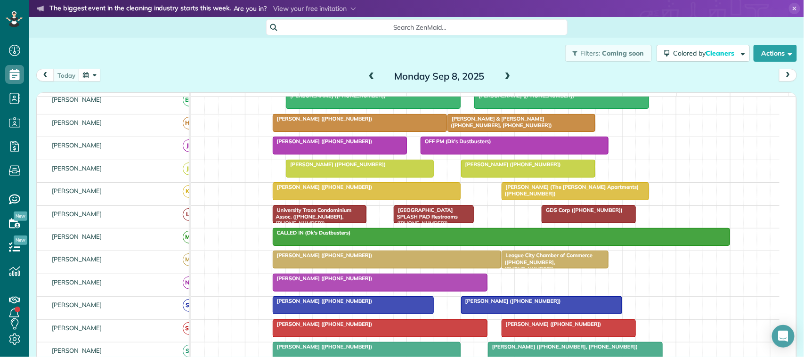
click at [324, 131] on div at bounding box center [360, 123] width 174 height 17
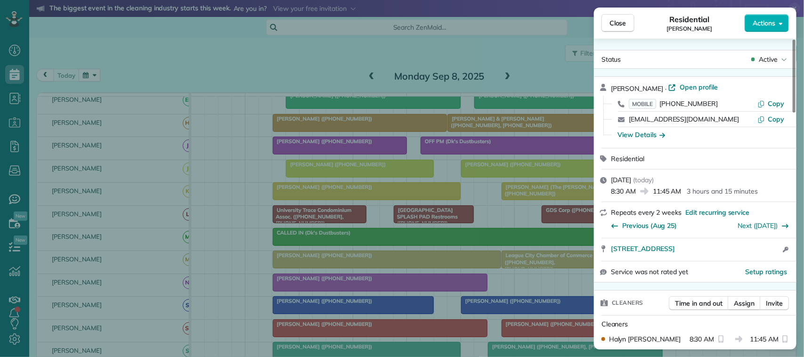
click at [794, 19] on div "Close Residential [PERSON_NAME] Actions" at bounding box center [695, 23] width 203 height 31
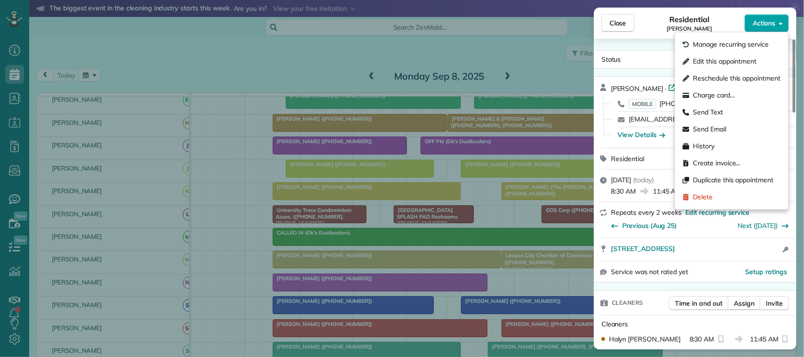
click at [773, 26] on span "Actions" at bounding box center [764, 22] width 23 height 9
click at [756, 98] on div "Charge card…" at bounding box center [732, 95] width 106 height 17
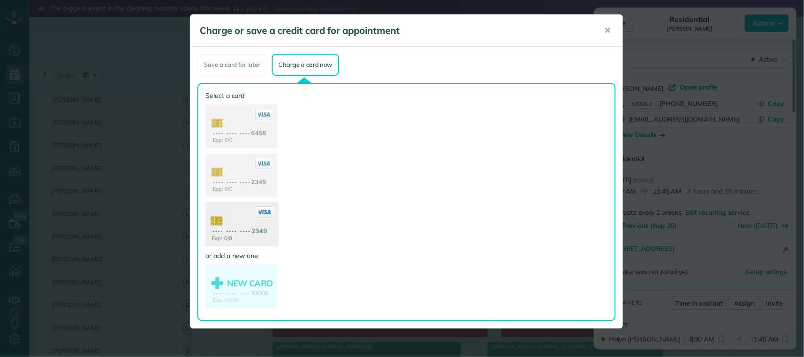
click at [258, 215] on icon at bounding box center [264, 212] width 18 height 12
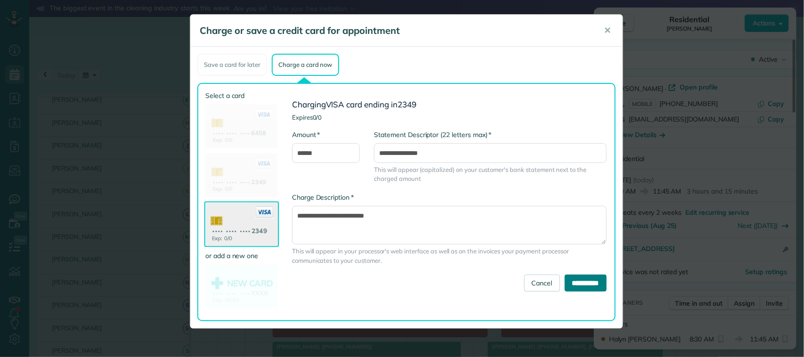
click at [578, 286] on input "**********" at bounding box center [586, 283] width 42 height 17
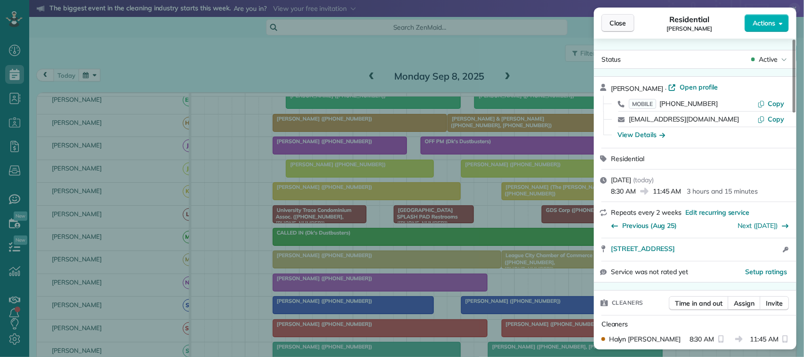
click at [614, 27] on span "Close" at bounding box center [618, 22] width 17 height 9
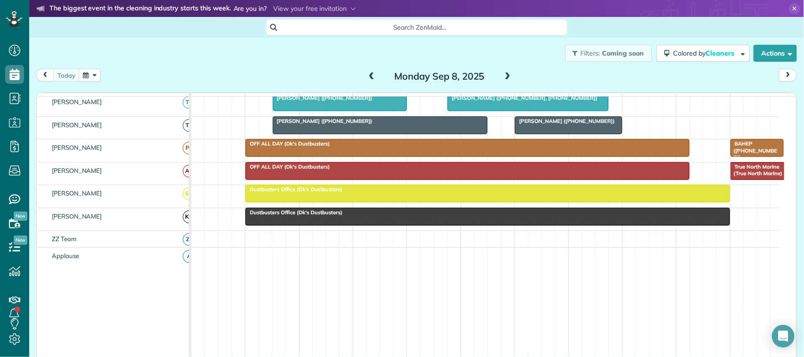
scroll to position [302, 0]
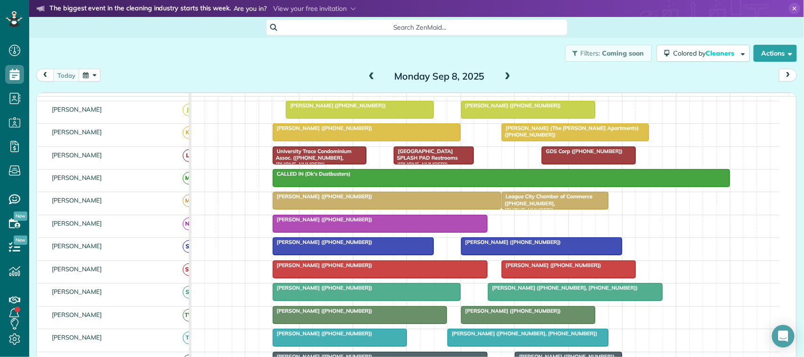
click at [507, 75] on span at bounding box center [508, 77] width 10 height 8
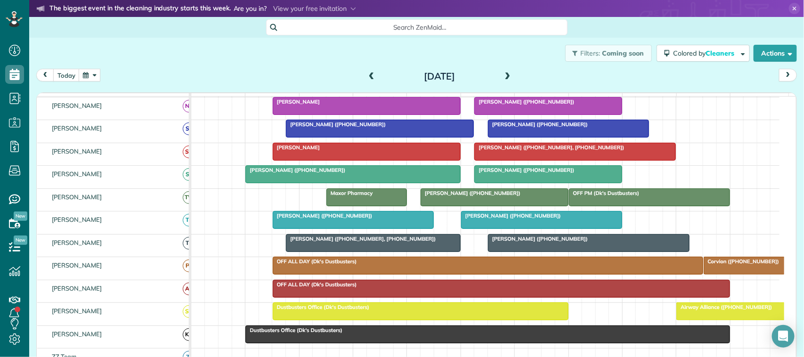
scroll to position [112, 0]
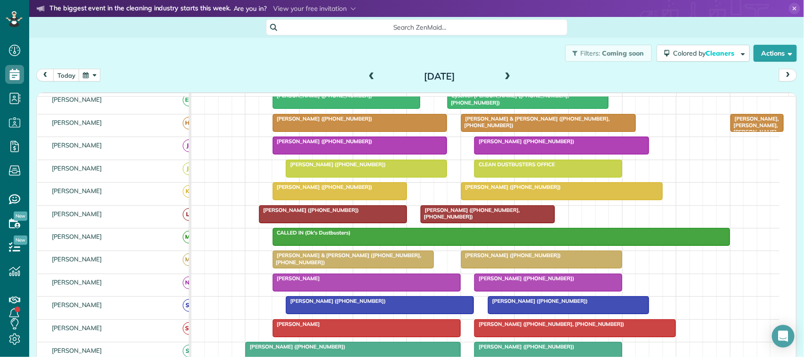
click at [503, 76] on span at bounding box center [508, 77] width 10 height 8
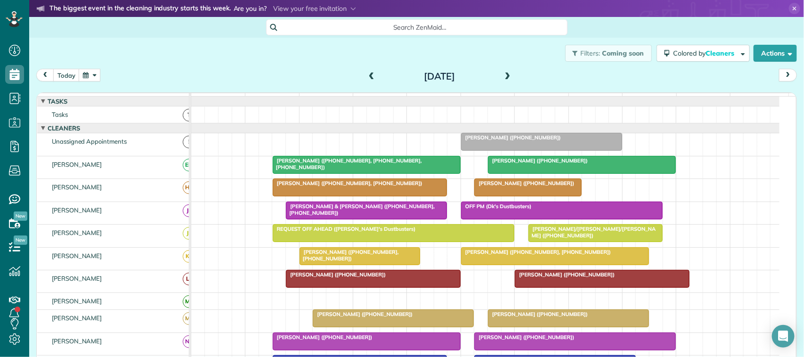
click at [508, 77] on span at bounding box center [508, 77] width 10 height 8
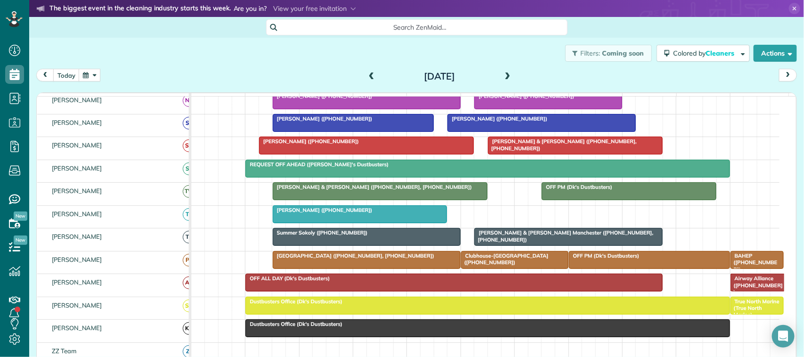
click at [503, 77] on span at bounding box center [508, 77] width 10 height 8
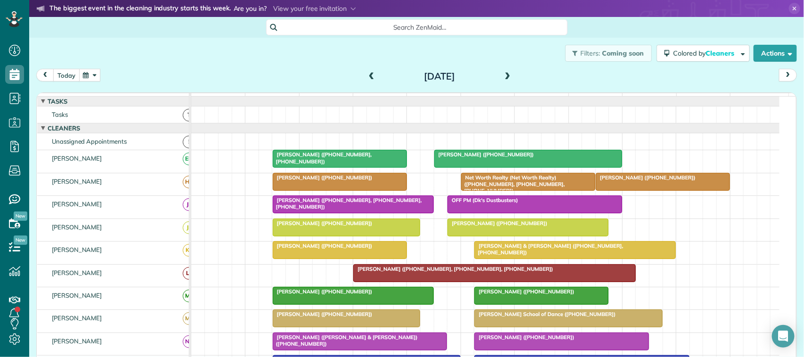
click at [69, 76] on button "today" at bounding box center [66, 75] width 26 height 13
